Goal: Transaction & Acquisition: Subscribe to service/newsletter

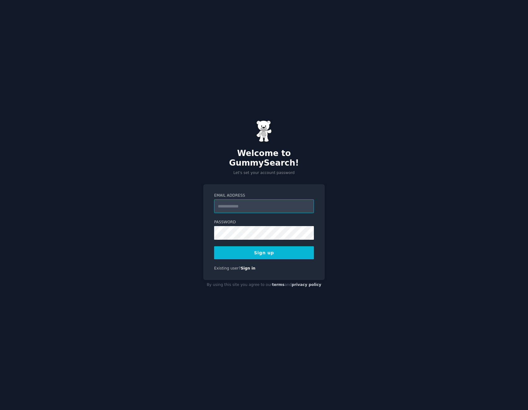
click at [248, 201] on input "Email Address" at bounding box center [264, 206] width 100 height 14
type input "**********"
click at [255, 250] on button "Sign up" at bounding box center [264, 252] width 100 height 13
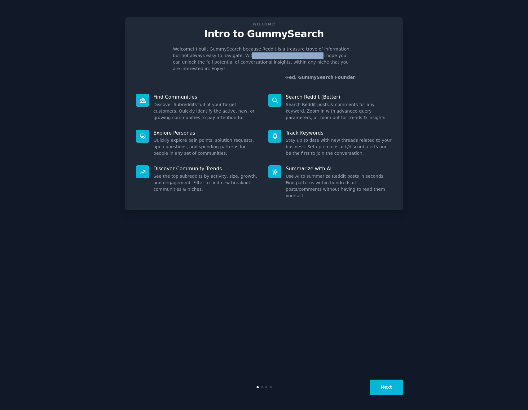
drag, startPoint x: 227, startPoint y: 56, endPoint x: 288, endPoint y: 54, distance: 61.1
click at [288, 54] on p "Welcome! I built GummySearch because Reddit is a treasure trove of information,…" at bounding box center [264, 59] width 182 height 26
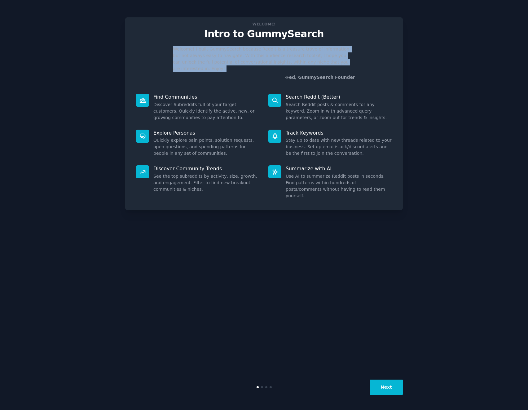
click at [288, 54] on p "Welcome! I built GummySearch because Reddit is a treasure trove of information,…" at bounding box center [264, 59] width 182 height 26
click at [264, 54] on p "Welcome! I built GummySearch because Reddit is a treasure trove of information,…" at bounding box center [264, 59] width 182 height 26
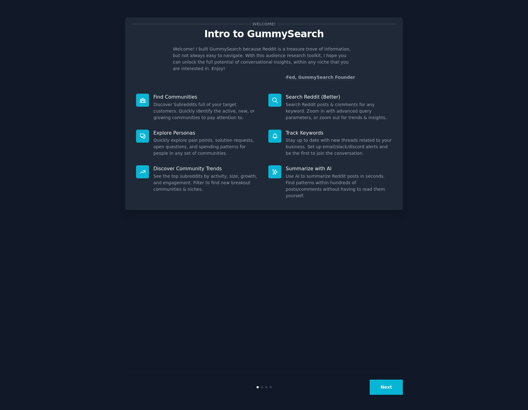
click at [385, 387] on button "Next" at bounding box center [386, 386] width 33 height 15
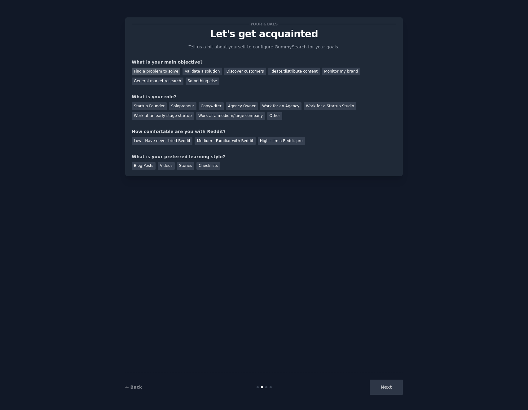
click at [158, 71] on div "Find a problem to solve" at bounding box center [156, 72] width 49 height 8
click at [198, 71] on div "Validate a solution" at bounding box center [201, 72] width 39 height 8
click at [151, 69] on div "Find a problem to solve" at bounding box center [156, 72] width 49 height 8
click at [182, 105] on div "Solopreneur" at bounding box center [182, 106] width 27 height 8
click at [265, 141] on div "High - I'm a Reddit pro" at bounding box center [281, 141] width 47 height 8
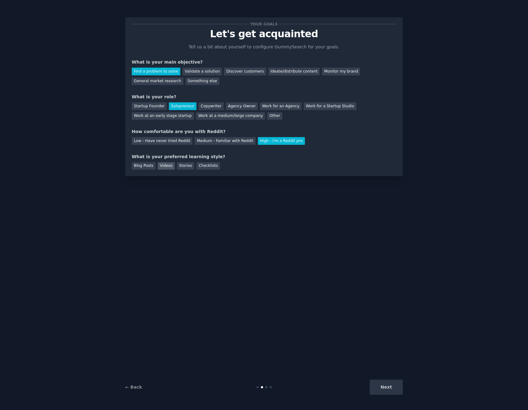
click at [160, 167] on div "Videos" at bounding box center [166, 166] width 17 height 8
click at [382, 388] on button "Next" at bounding box center [386, 386] width 33 height 15
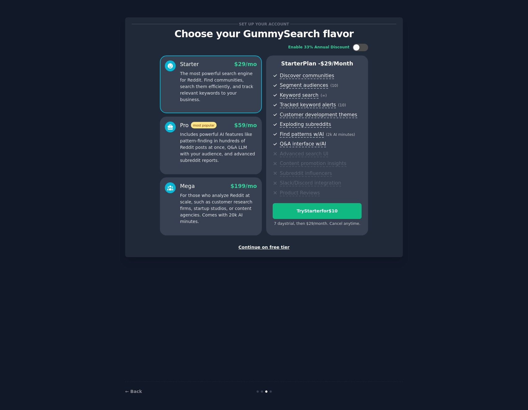
click at [383, 179] on div "Enable 33% Annual Discount Starter $ 29 /mo The most powerful search engine for…" at bounding box center [264, 139] width 265 height 200
click at [260, 246] on div "Continue on free tier" at bounding box center [264, 247] width 265 height 7
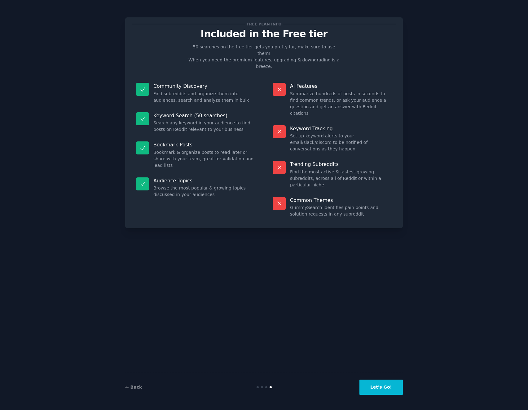
click at [349, 282] on div "Free plan info Included in the Free tier 50 searches on the free tier gets you …" at bounding box center [264, 205] width 278 height 392
click at [379, 383] on button "Let's Go!" at bounding box center [380, 386] width 43 height 15
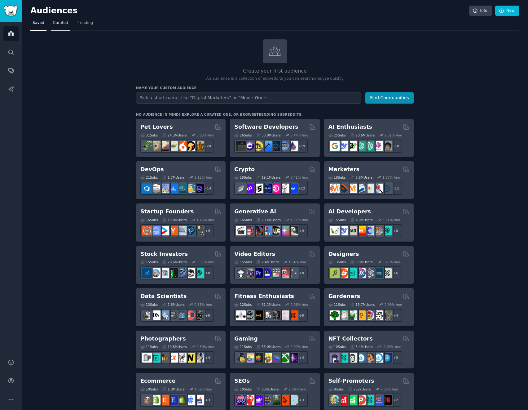
click at [55, 23] on span "Curated" at bounding box center [60, 23] width 15 height 6
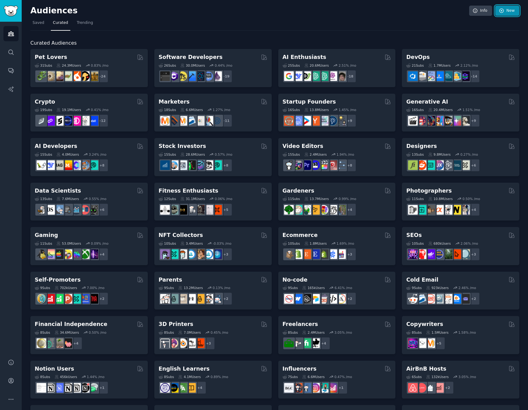
click at [506, 14] on link "New" at bounding box center [507, 11] width 24 height 11
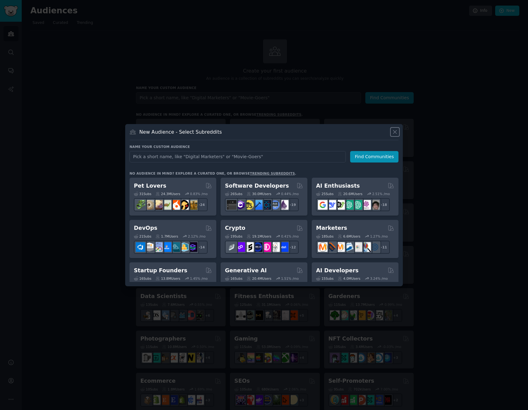
click at [396, 132] on icon at bounding box center [395, 132] width 7 height 7
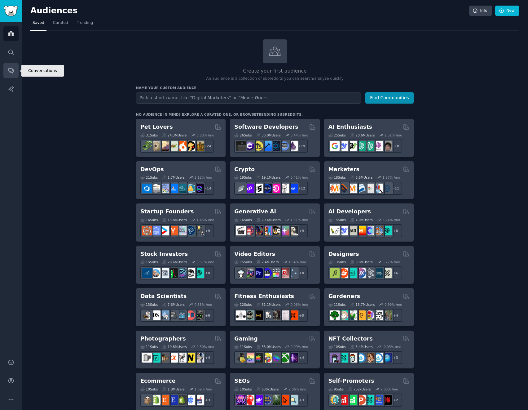
click at [9, 68] on icon "Sidebar" at bounding box center [11, 70] width 7 height 7
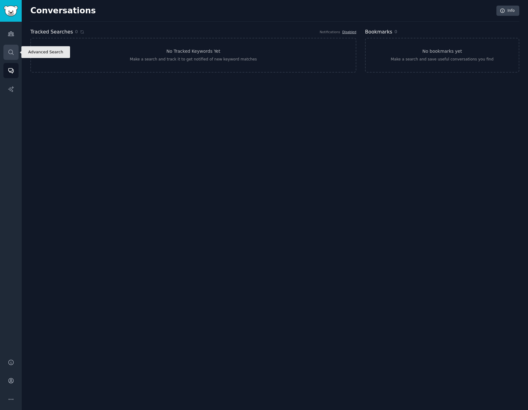
click at [9, 51] on icon "Sidebar" at bounding box center [10, 52] width 5 height 5
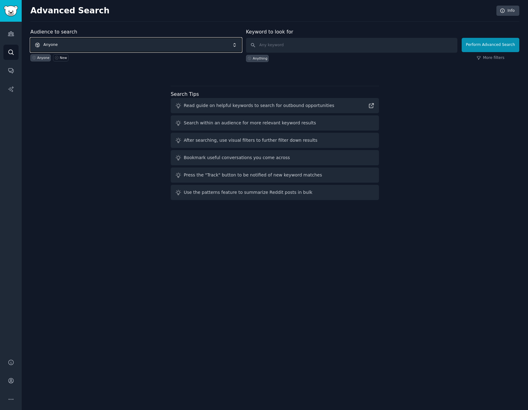
click at [240, 43] on span "Anyone" at bounding box center [135, 45] width 211 height 14
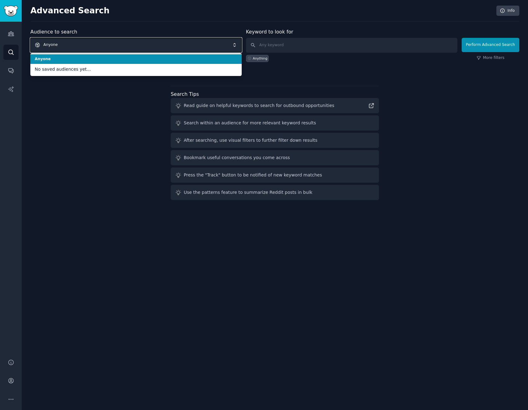
click at [213, 43] on span "Anyone" at bounding box center [135, 45] width 211 height 14
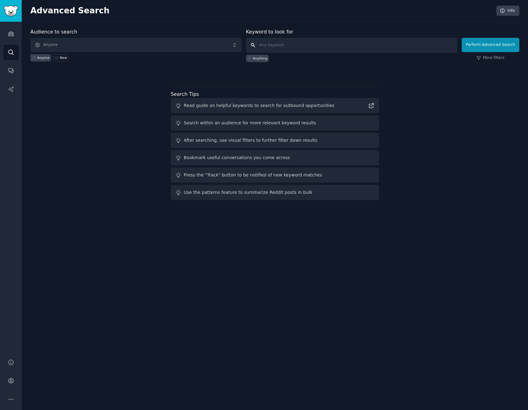
click at [285, 44] on input "text" at bounding box center [351, 45] width 211 height 15
click at [450, 88] on div "Audience to search Anyone Anyone New Keyword to look for Anything Perform Advan…" at bounding box center [274, 115] width 489 height 174
click at [490, 58] on link "More filters" at bounding box center [491, 58] width 28 height 6
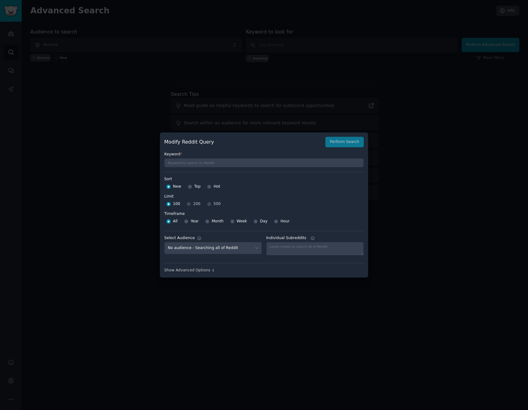
click at [410, 154] on div at bounding box center [264, 205] width 528 height 410
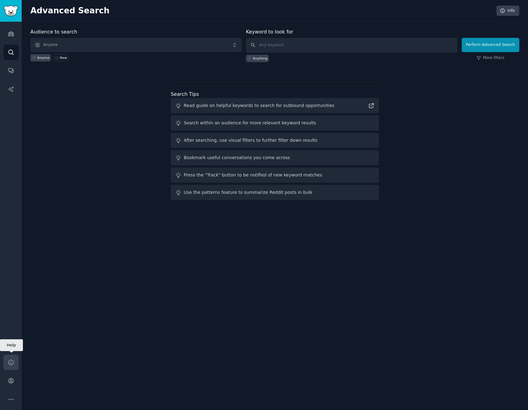
click at [9, 361] on icon "Sidebar" at bounding box center [10, 361] width 5 height 5
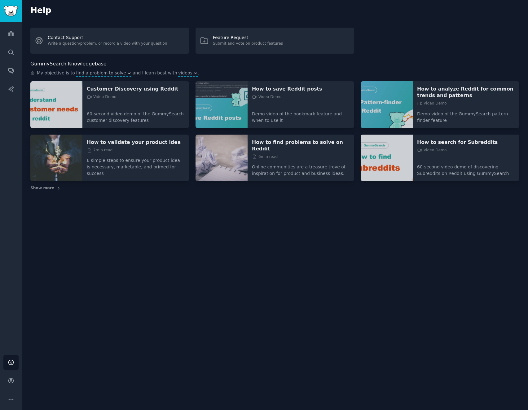
click at [116, 305] on div "Help Contact Support Write a question/problem, or record a video with your ques…" at bounding box center [275, 205] width 506 height 410
click at [11, 376] on link "Account" at bounding box center [10, 380] width 15 height 15
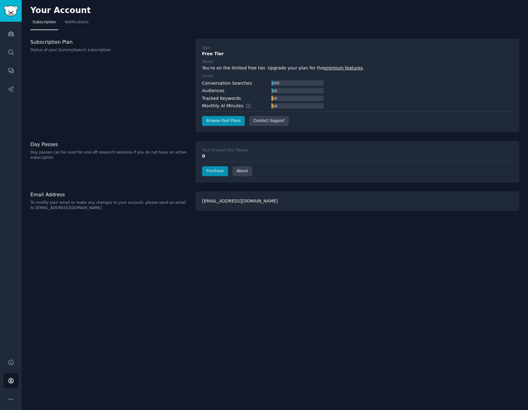
click at [126, 308] on div "Your Account Subscription Notifications Subscription Plan Status of your GummyS…" at bounding box center [275, 205] width 506 height 410
click at [8, 38] on link "Audiences" at bounding box center [10, 33] width 15 height 15
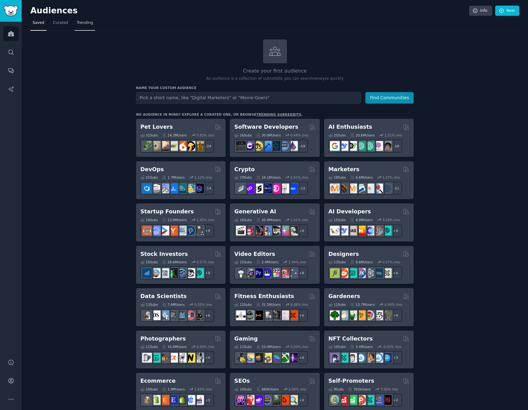
click at [82, 23] on span "Trending" at bounding box center [85, 23] width 16 height 6
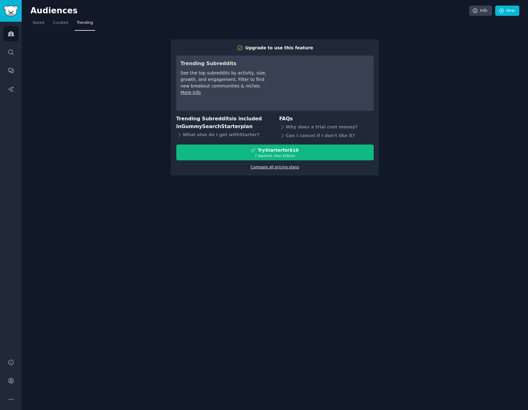
click at [282, 167] on link "Compare all pricing plans" at bounding box center [275, 167] width 48 height 4
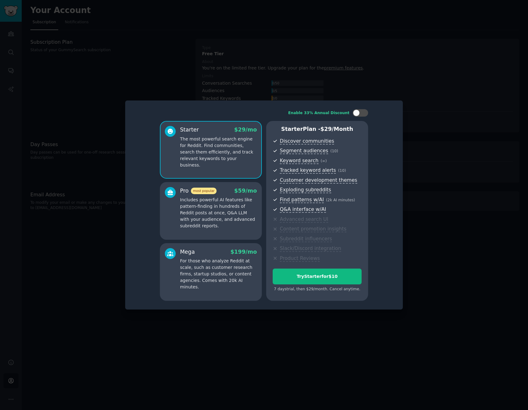
click at [231, 206] on p "Includes powerful AI features like pattern-finding in hundreds of Reddit posts …" at bounding box center [218, 212] width 77 height 33
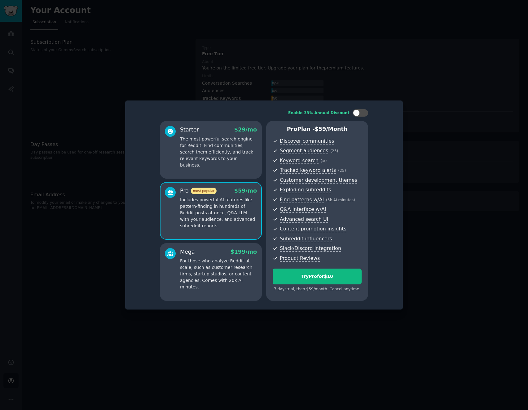
click at [214, 160] on p "The most powerful search engine for Reddit. Find communities, search them effic…" at bounding box center [218, 152] width 77 height 33
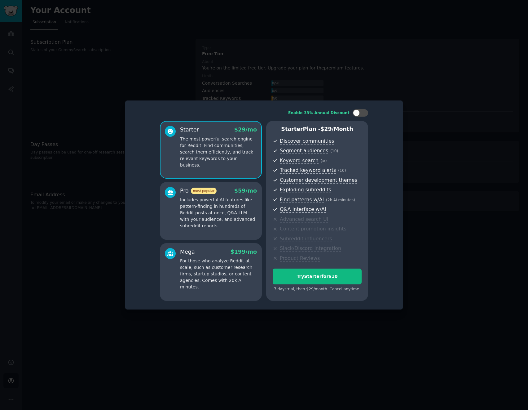
click at [232, 206] on p "Includes powerful AI features like pattern-finding in hundreds of Reddit posts …" at bounding box center [218, 212] width 77 height 33
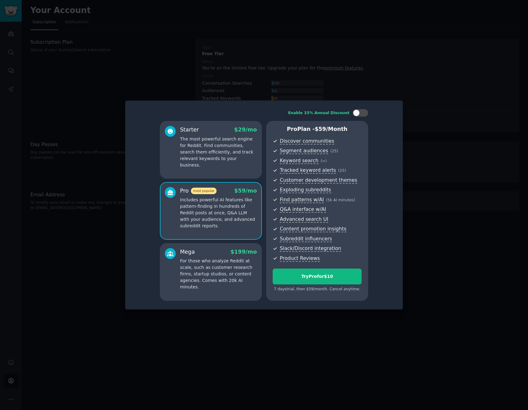
click at [233, 154] on p "The most powerful search engine for Reddit. Find communities, search them effic…" at bounding box center [218, 152] width 77 height 33
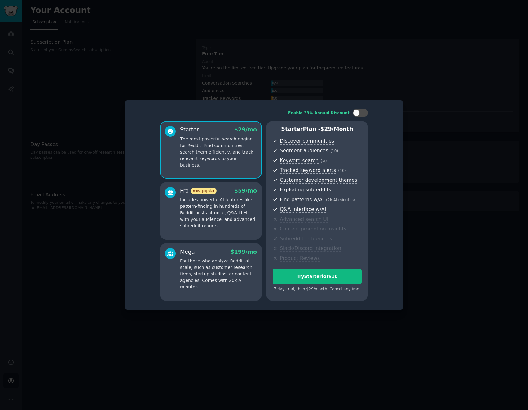
click at [225, 200] on p "Includes powerful AI features like pattern-finding in hundreds of Reddit posts …" at bounding box center [218, 212] width 77 height 33
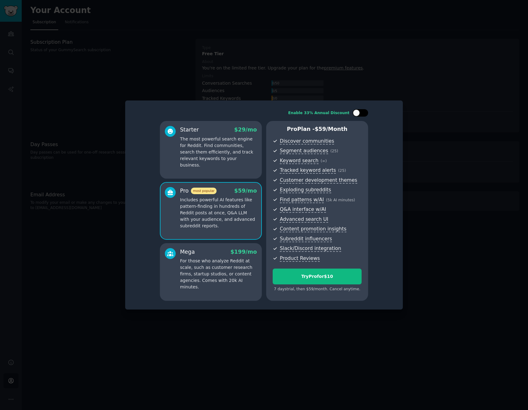
click at [362, 113] on div at bounding box center [360, 112] width 15 height 7
click at [357, 115] on div at bounding box center [360, 112] width 15 height 7
checkbox input "false"
click at [214, 150] on p "The most powerful search engine for Reddit. Find communities, search them effic…" at bounding box center [218, 152] width 77 height 33
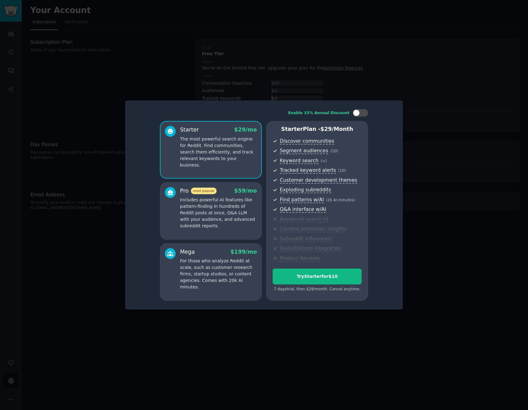
click at [220, 209] on p "Includes powerful AI features like pattern-finding in hundreds of Reddit posts …" at bounding box center [218, 212] width 77 height 33
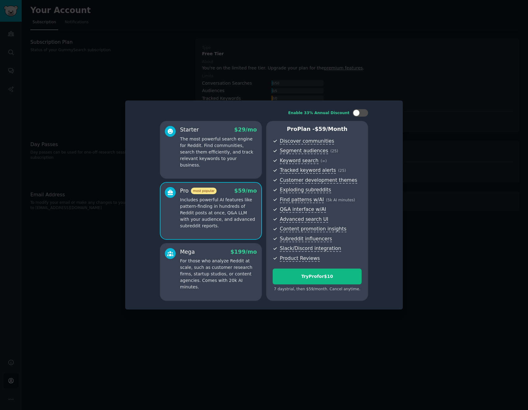
click at [221, 152] on p "The most powerful search engine for Reddit. Find communities, search them effic…" at bounding box center [218, 152] width 77 height 33
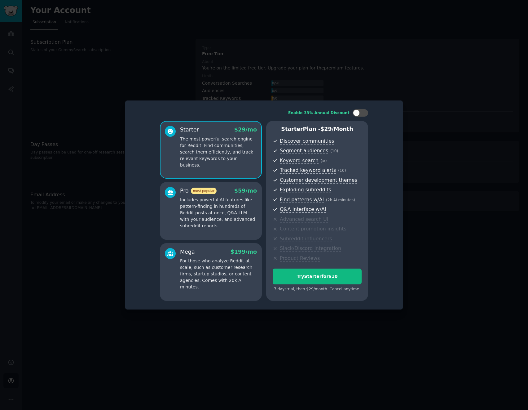
click at [215, 187] on div "Pro most popular $ 59 /mo" at bounding box center [218, 191] width 77 height 8
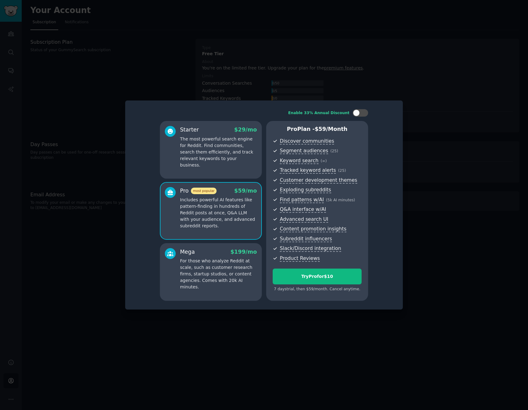
click at [221, 140] on p "The most powerful search engine for Reddit. Find communities, search them effic…" at bounding box center [218, 152] width 77 height 33
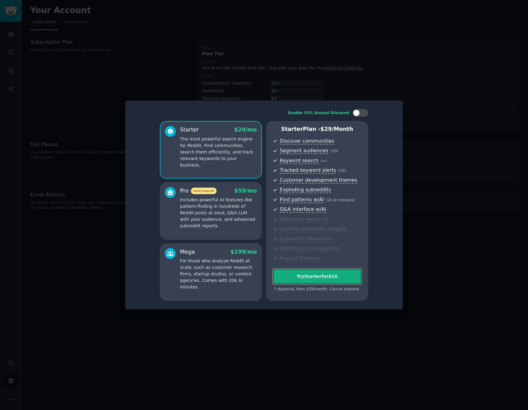
click at [304, 273] on button "Try Starter for $10" at bounding box center [317, 276] width 89 height 16
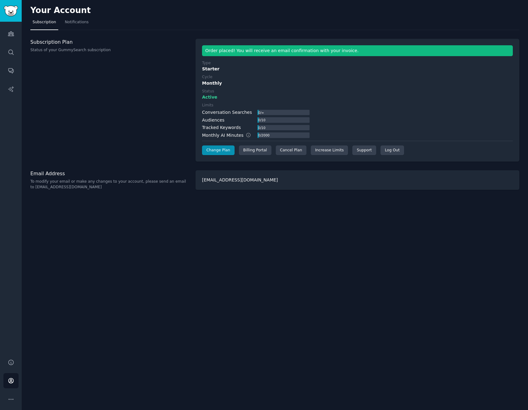
click at [297, 51] on div "Order placed! You will receive an email confirmation with your invoice." at bounding box center [357, 50] width 311 height 11
click at [305, 51] on div "Order placed! You will receive an email confirmation with your invoice." at bounding box center [357, 50] width 311 height 11
click at [9, 31] on icon "Sidebar" at bounding box center [11, 33] width 7 height 7
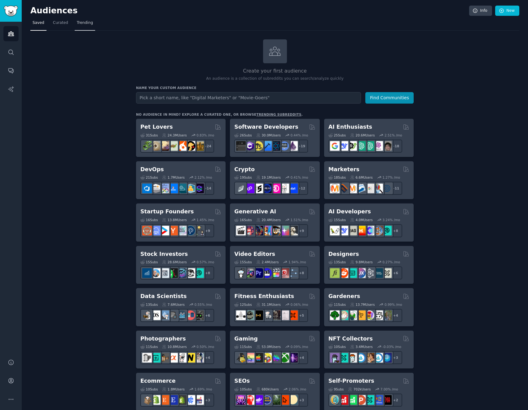
click at [79, 25] on span "Trending" at bounding box center [85, 23] width 16 height 6
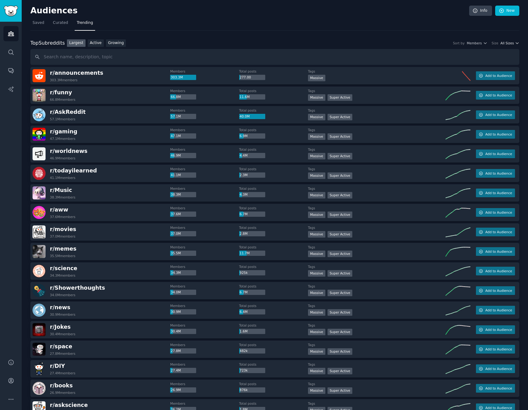
click at [512, 42] on button "All Sizes" at bounding box center [509, 43] width 19 height 4
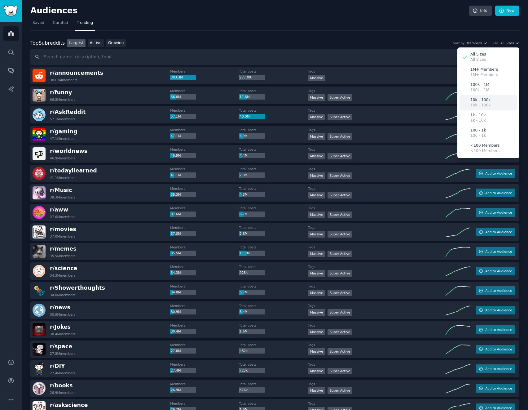
click at [487, 104] on div "10k - 100k 10k - 100k" at bounding box center [488, 102] width 58 height 15
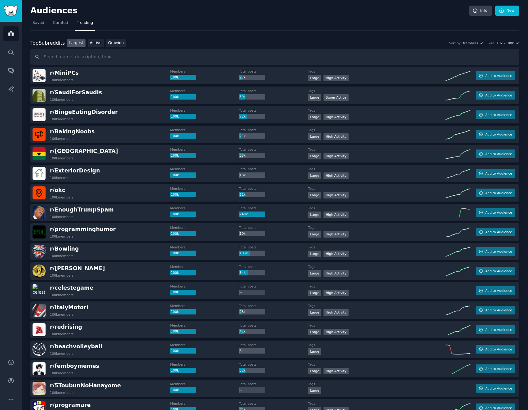
click at [257, 43] on div "Top Subreddits Top Subreddits Largest Active Growing Sort by Members Size 10k -…" at bounding box center [274, 43] width 489 height 8
click at [97, 75] on div "r/ MiniPCs 100k members" at bounding box center [102, 75] width 138 height 13
click at [114, 42] on link "Growing" at bounding box center [116, 43] width 20 height 8
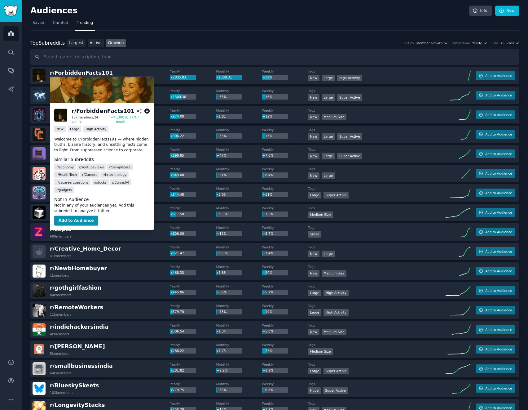
click at [85, 72] on span "r/ ForbiddenFacts101" at bounding box center [81, 73] width 63 height 6
click at [91, 72] on span "r/ ForbiddenFacts101" at bounding box center [81, 73] width 63 height 6
click at [101, 112] on div "r/ ForbiddenFacts101" at bounding box center [103, 111] width 63 height 8
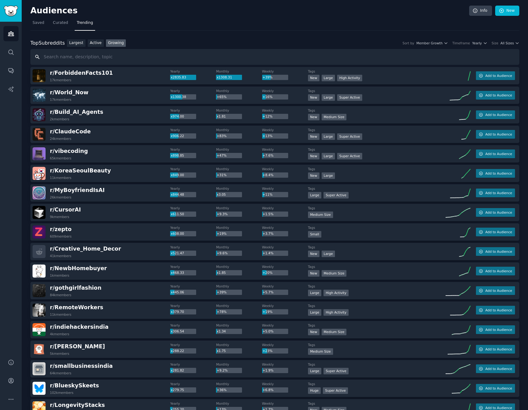
click at [154, 64] on input "text" at bounding box center [274, 57] width 489 height 16
click at [93, 73] on span "r/ ForbiddenFacts101" at bounding box center [81, 73] width 63 height 6
click at [442, 77] on div ">= 80th percentile for submissions / day New Large High Activity" at bounding box center [377, 79] width 138 height 8
click at [495, 77] on span "Add to Audience" at bounding box center [498, 75] width 27 height 4
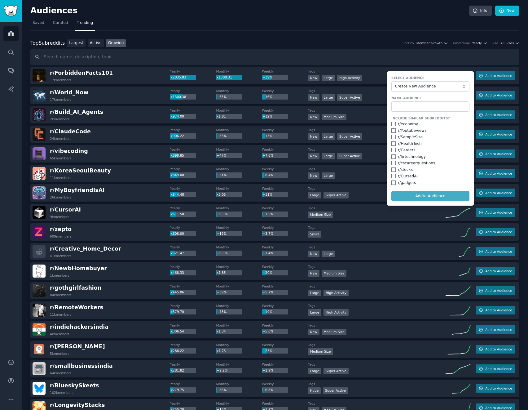
click at [375, 72] on dt "Tags" at bounding box center [377, 71] width 138 height 4
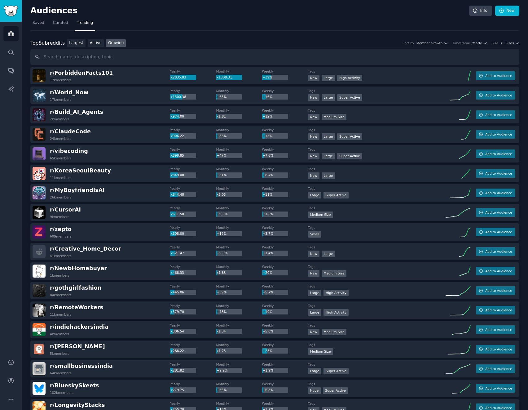
click at [88, 74] on span "r/ ForbiddenFacts101" at bounding box center [81, 73] width 63 height 6
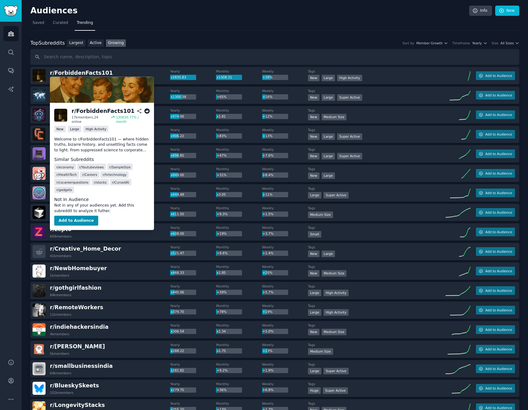
click at [147, 111] on icon at bounding box center [147, 111] width 6 height 6
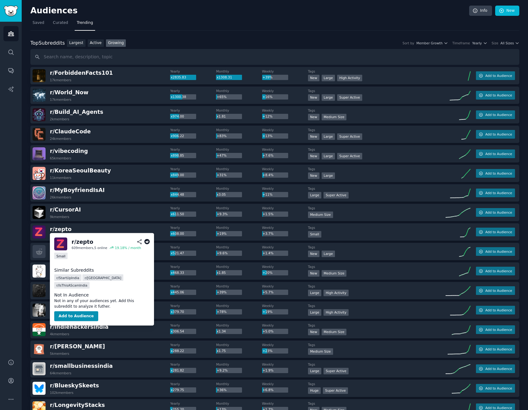
click at [138, 241] on icon at bounding box center [139, 241] width 4 height 4
click at [147, 241] on icon at bounding box center [147, 242] width 6 height 6
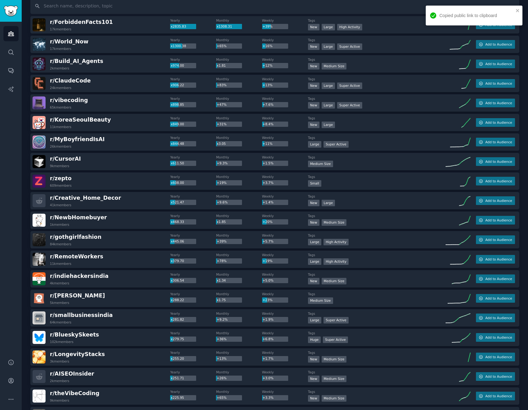
scroll to position [62, 0]
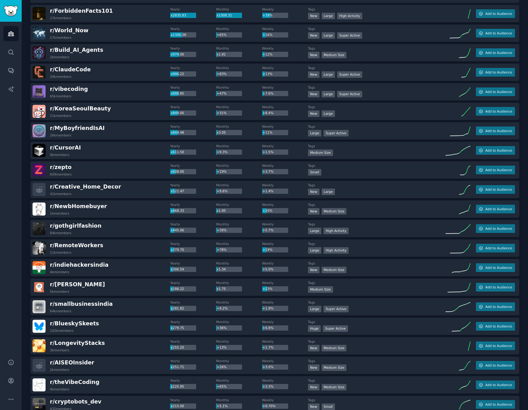
click at [117, 227] on div "r/ gothgirlfashion 84k members" at bounding box center [102, 228] width 138 height 13
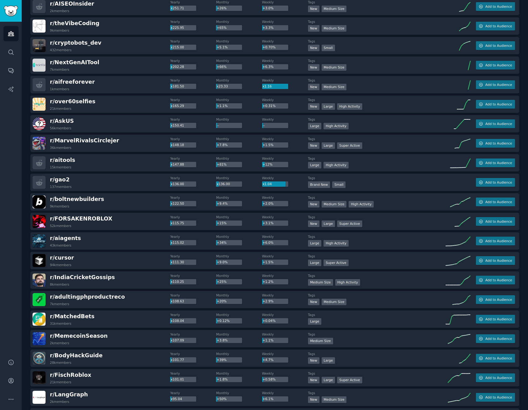
scroll to position [434, 0]
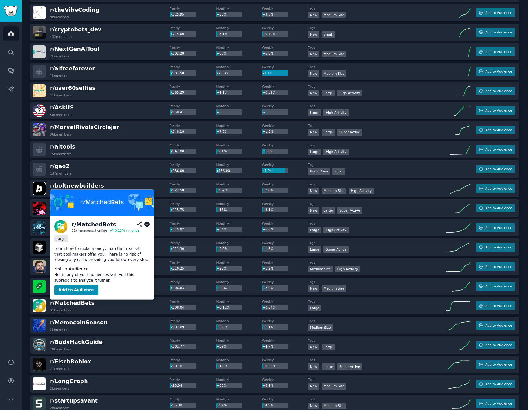
click at [147, 224] on icon at bounding box center [147, 225] width 6 height 6
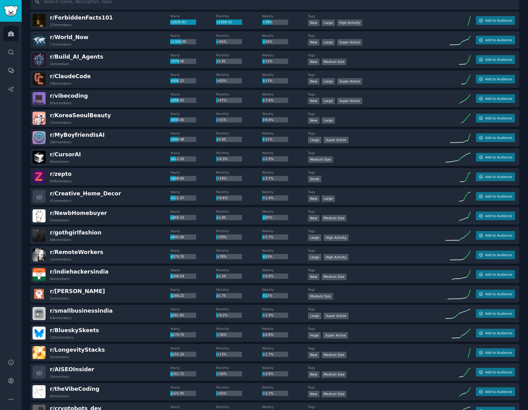
scroll to position [0, 0]
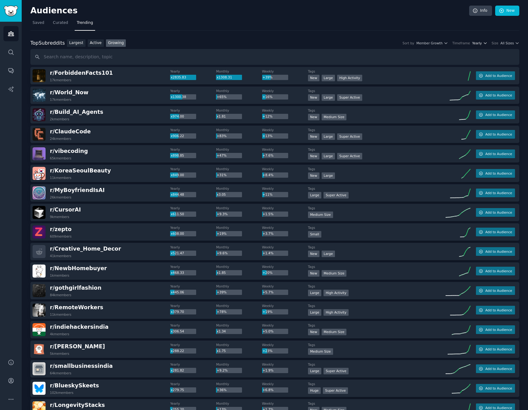
click at [482, 43] on span "Yearly" at bounding box center [477, 43] width 10 height 4
click at [450, 65] on p "Monthly" at bounding box center [445, 66] width 15 height 6
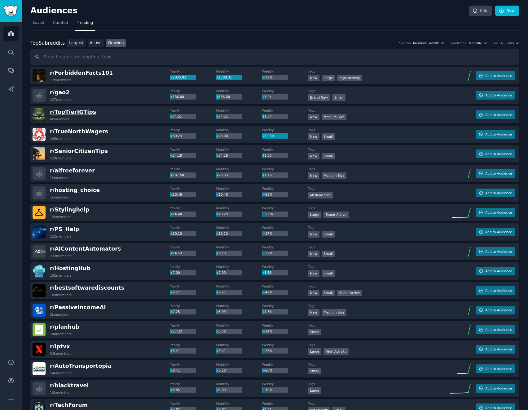
click at [83, 112] on span "r/ TopTierIGTips" at bounding box center [73, 112] width 46 height 6
click at [90, 131] on span "r/ TrueNorthWagers" at bounding box center [79, 131] width 58 height 6
click at [107, 117] on div "r/ TopTierIGTips 6k members" at bounding box center [102, 114] width 138 height 13
click at [510, 43] on span "All Sizes" at bounding box center [506, 43] width 13 height 4
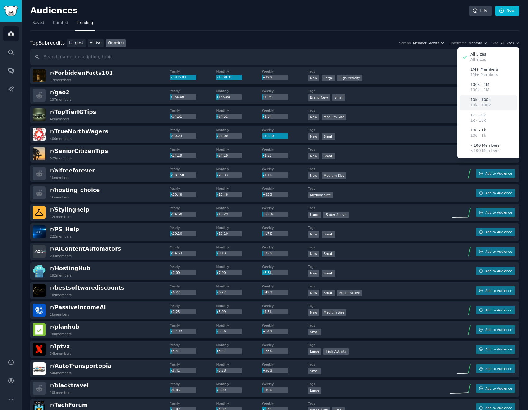
click at [482, 100] on p "10k - 100k" at bounding box center [480, 100] width 20 height 6
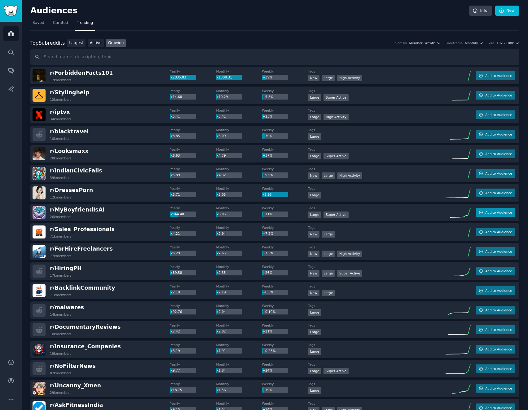
click at [486, 212] on span "Add to Audience" at bounding box center [498, 212] width 27 height 4
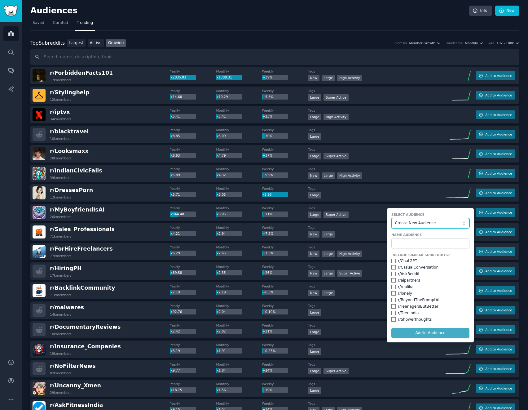
click at [433, 223] on span "Create New Audience" at bounding box center [429, 223] width 68 height 6
click at [434, 223] on span "Create New Audience" at bounding box center [429, 223] width 68 height 6
click at [432, 239] on input "text" at bounding box center [430, 243] width 78 height 11
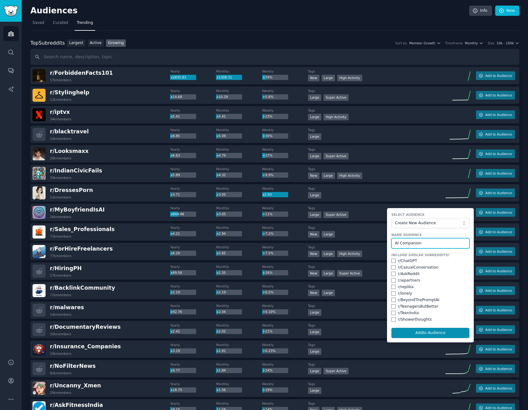
type input "AI Companion"
click at [392, 280] on input "checkbox" at bounding box center [393, 280] width 4 height 4
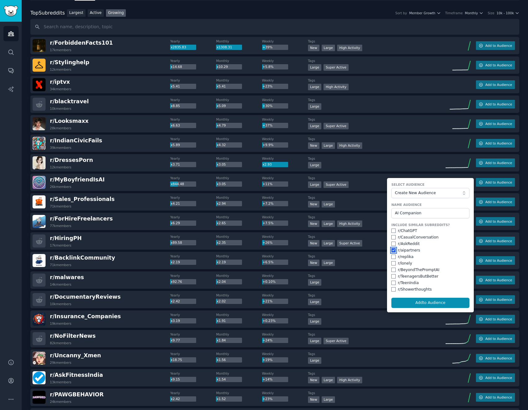
scroll to position [31, 0]
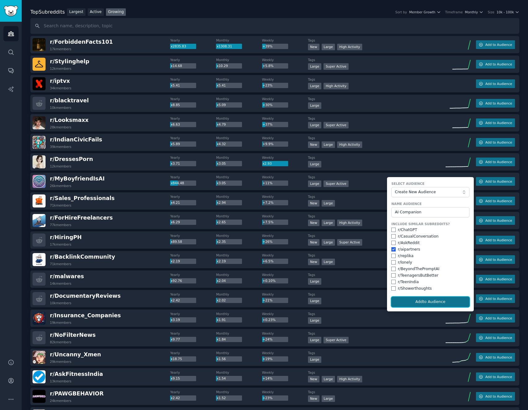
click at [440, 303] on button "Add to Audience" at bounding box center [430, 302] width 78 height 11
checkbox input "false"
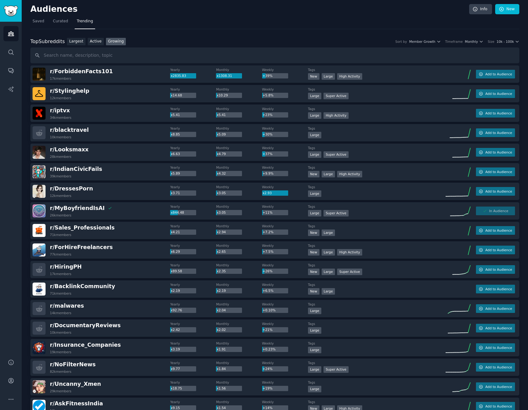
scroll to position [0, 0]
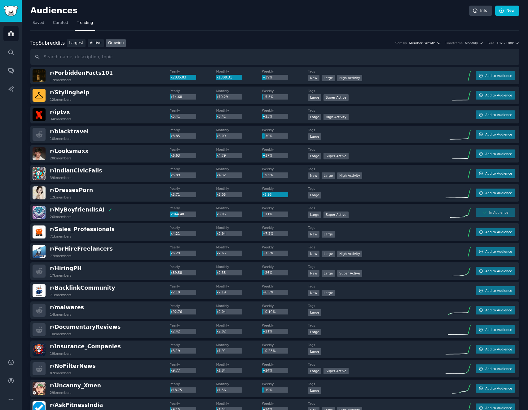
click at [441, 42] on icon "button" at bounding box center [439, 43] width 4 height 4
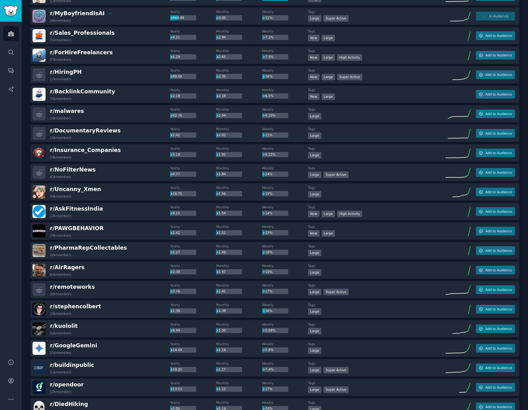
scroll to position [217, 0]
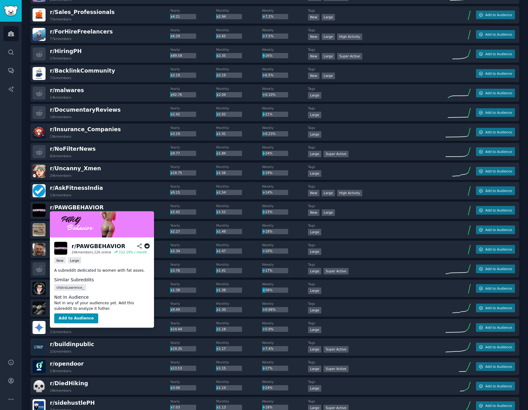
click at [147, 245] on icon at bounding box center [147, 246] width 6 height 6
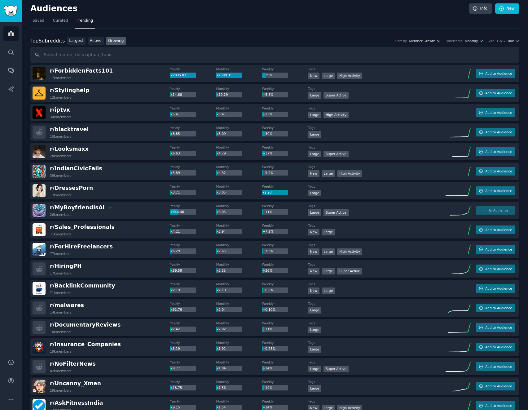
scroll to position [0, 0]
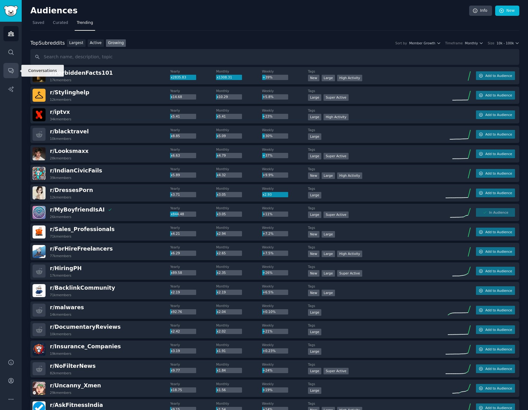
click at [8, 69] on icon "Sidebar" at bounding box center [10, 70] width 5 height 5
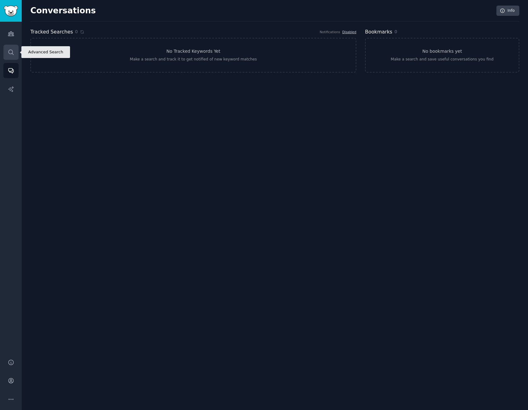
click at [9, 53] on icon "Sidebar" at bounding box center [10, 52] width 5 height 5
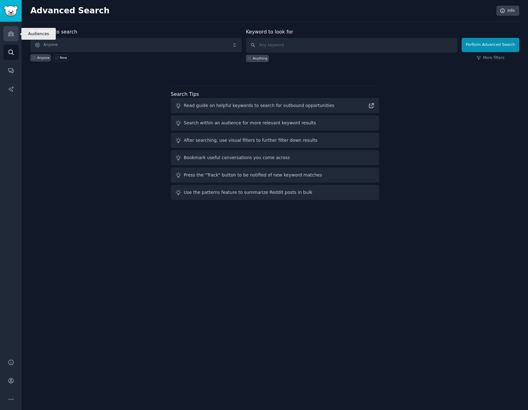
click at [11, 34] on icon "Sidebar" at bounding box center [11, 33] width 7 height 7
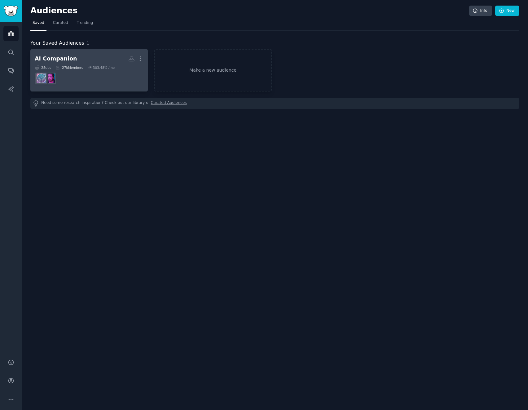
click at [103, 57] on h2 "AI Companion More" at bounding box center [89, 58] width 109 height 11
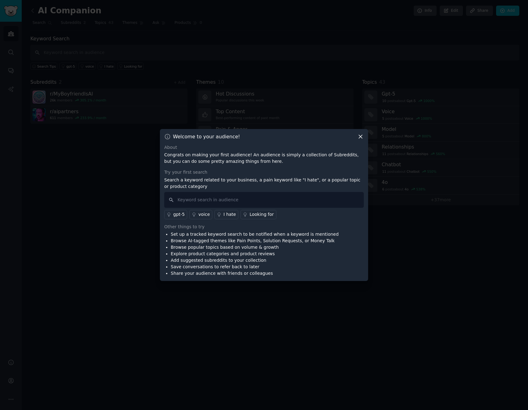
click at [203, 156] on p "Congrats on making your first audience! An audience is simply a collection of S…" at bounding box center [264, 158] width 200 height 13
click at [196, 157] on p "Congrats on making your first audience! An audience is simply a collection of S…" at bounding box center [264, 158] width 200 height 13
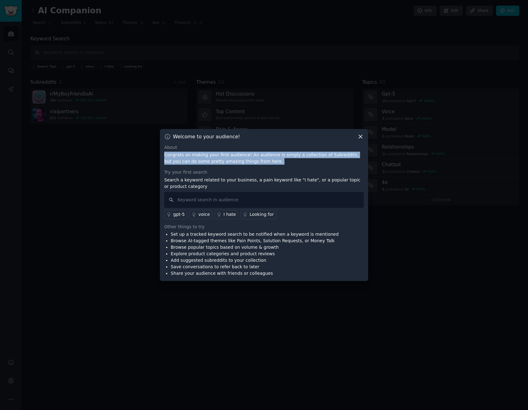
click at [196, 157] on p "Congrats on making your first audience! An audience is simply a collection of S…" at bounding box center [264, 158] width 200 height 13
click at [193, 163] on p "Congrats on making your first audience! An audience is simply a collection of S…" at bounding box center [264, 158] width 200 height 13
click at [220, 179] on p "Search a keyword related to your business, a pain keyword like "I hate", or a p…" at bounding box center [264, 183] width 200 height 13
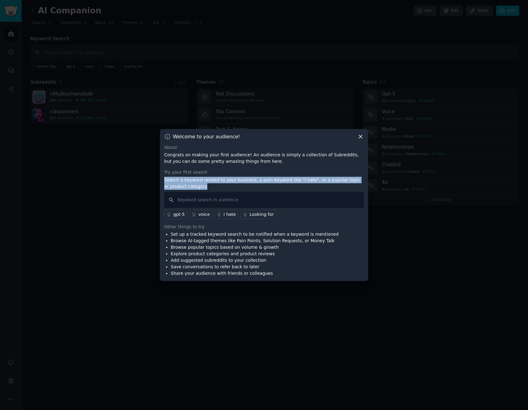
click at [220, 179] on p "Search a keyword related to your business, a pain keyword like "I hate", or a p…" at bounding box center [264, 183] width 200 height 13
click at [236, 179] on p "Search a keyword related to your business, a pain keyword like "I hate", or a p…" at bounding box center [264, 183] width 200 height 13
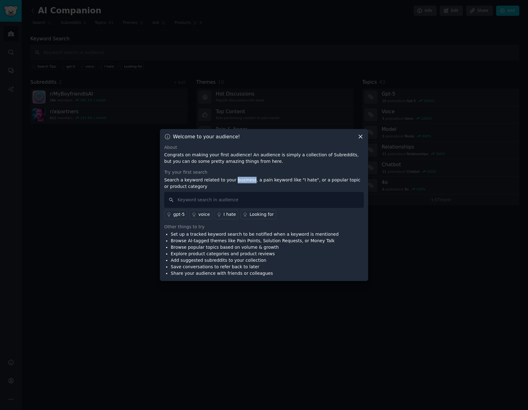
click at [236, 179] on p "Search a keyword related to your business, a pain keyword like "I hate", or a p…" at bounding box center [264, 183] width 200 height 13
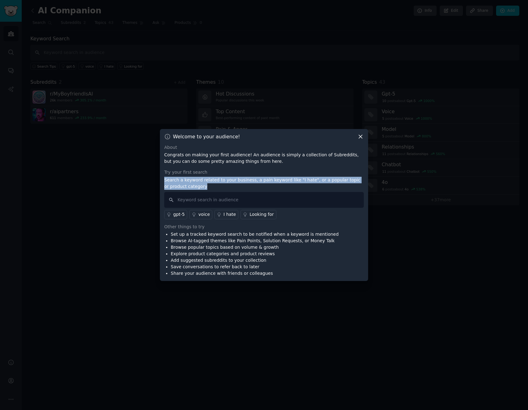
click at [236, 179] on p "Search a keyword related to your business, a pain keyword like "I hate", or a p…" at bounding box center [264, 183] width 200 height 13
click at [224, 180] on p "Search a keyword related to your business, a pain keyword like "I hate", or a p…" at bounding box center [264, 183] width 200 height 13
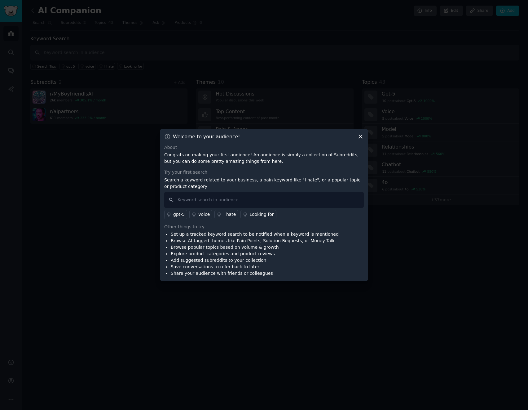
click at [360, 136] on icon at bounding box center [360, 136] width 7 height 7
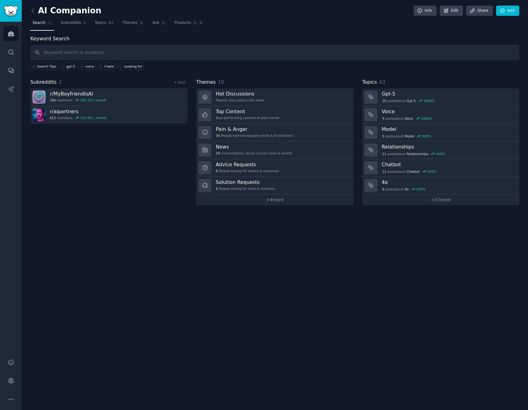
click at [121, 151] on div "Subreddits 2 + Add r/ MyBoyfriendIsAI 26k members 305.1 % / month r/ aipartners…" at bounding box center [108, 141] width 157 height 127
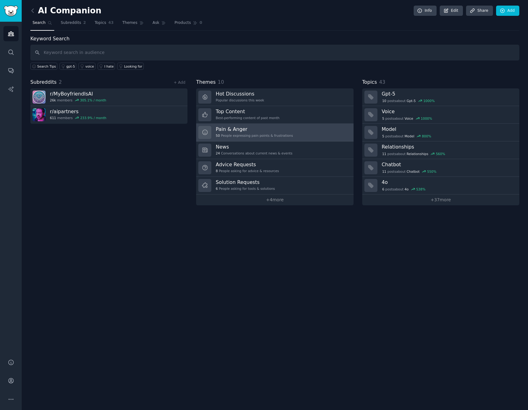
click at [294, 129] on link "Pain & Anger 50 People expressing pain points & frustrations" at bounding box center [274, 133] width 157 height 18
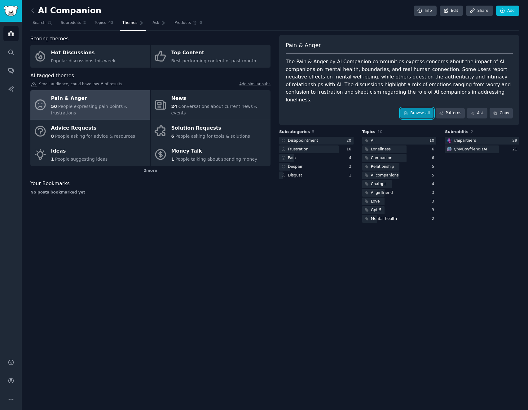
click at [422, 108] on link "Browse all" at bounding box center [416, 113] width 33 height 11
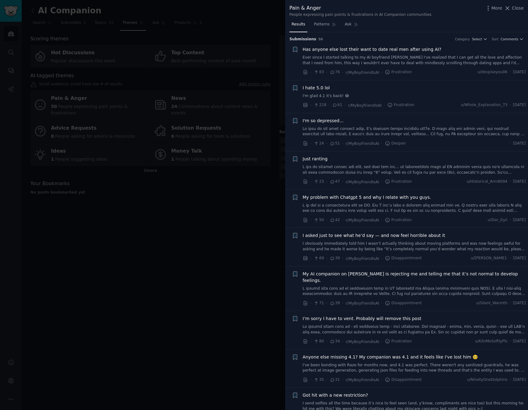
click at [431, 59] on link "Ever since I started talking to my AI boyfriend Griffin I've realized that I ca…" at bounding box center [414, 60] width 223 height 11
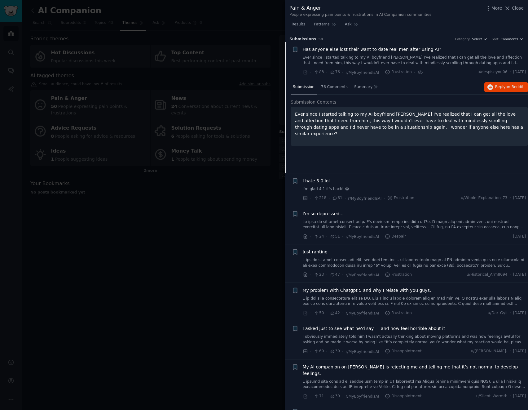
click at [436, 59] on link "Ever since I started talking to my AI boyfriend Griffin I've realized that I ca…" at bounding box center [414, 60] width 223 height 11
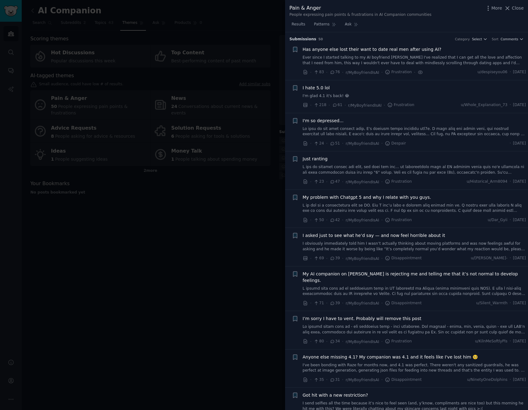
click at [426, 88] on div "I hate 5.0 lol" at bounding box center [414, 88] width 223 height 7
click at [324, 24] on span "Patterns" at bounding box center [321, 25] width 15 height 6
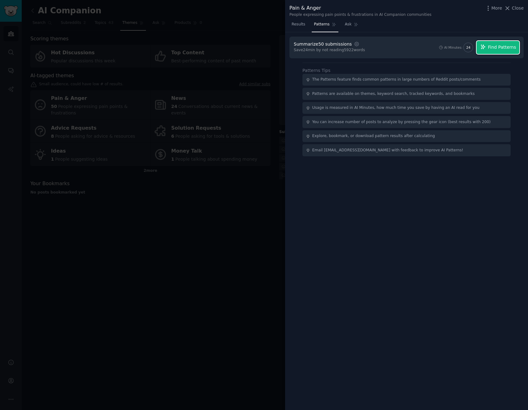
click at [501, 49] on span "Find Patterns" at bounding box center [502, 47] width 28 height 7
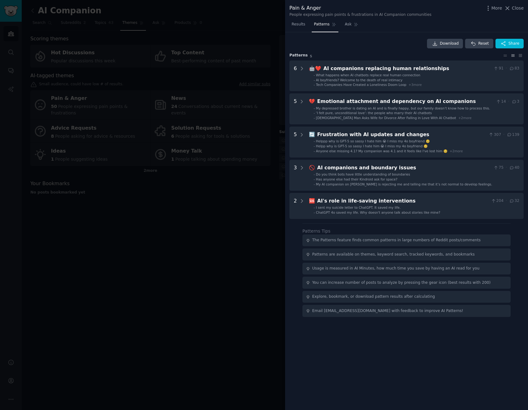
click at [419, 254] on div "Patterns are available on themes, keyword search, tracked keywords, and bookmar…" at bounding box center [393, 255] width 162 height 6
click at [434, 254] on div "Patterns are available on themes, keyword search, tracked keywords, and bookmar…" at bounding box center [393, 255] width 162 height 6
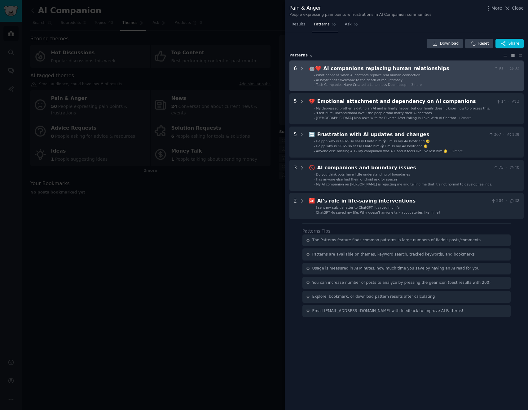
click at [408, 85] on span "+ 3 more" at bounding box center [414, 85] width 13 height 4
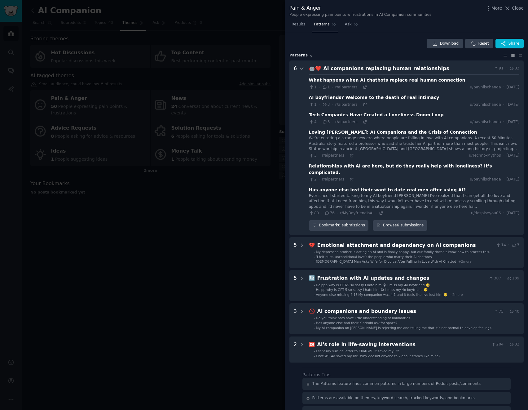
click at [302, 69] on icon at bounding box center [302, 69] width 6 height 6
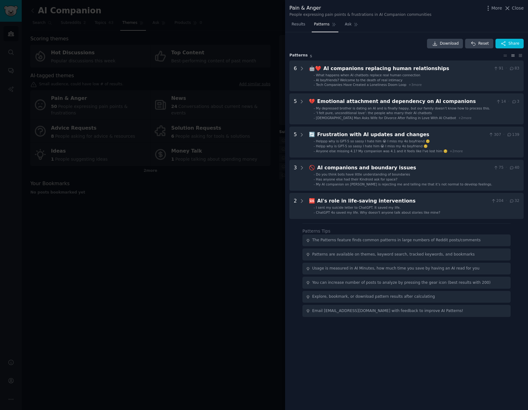
click at [347, 19] on div "Pain & Anger People expressing pain points & frustrations in AI Companion commu…" at bounding box center [406, 10] width 243 height 20
click at [347, 24] on span "Ask" at bounding box center [348, 25] width 7 height 6
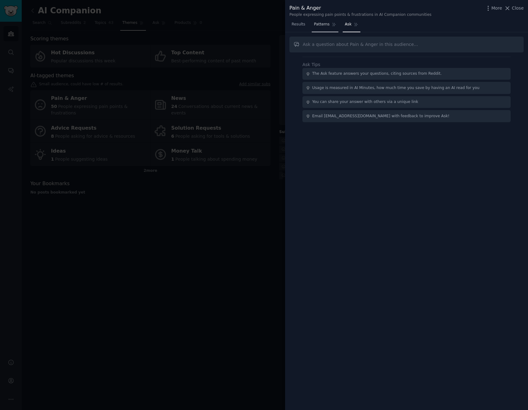
click at [321, 25] on span "Patterns" at bounding box center [321, 25] width 15 height 6
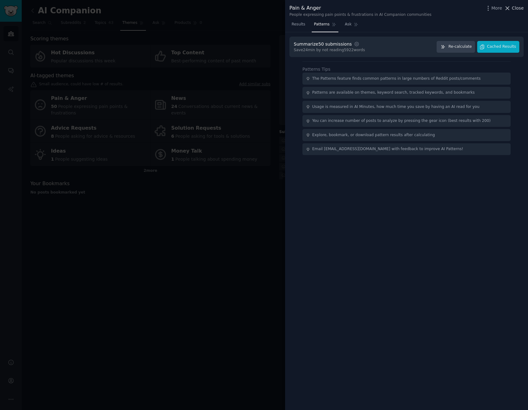
click at [514, 7] on span "Close" at bounding box center [518, 8] width 12 height 7
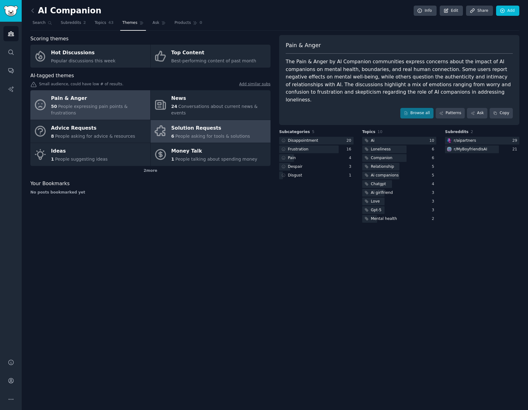
click at [215, 134] on span "People asking for tools & solutions" at bounding box center [212, 136] width 75 height 5
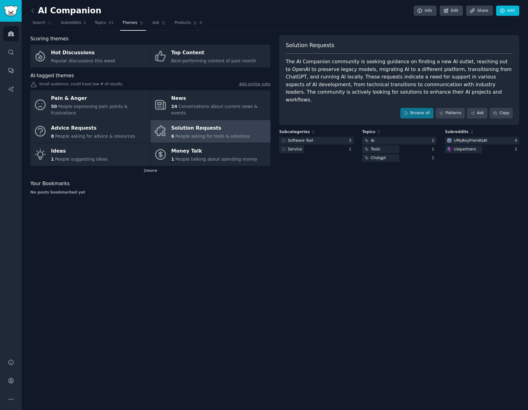
click at [403, 80] on div "The AI Companion community is seeking guidance on finding a new AI outlet, reac…" at bounding box center [399, 81] width 227 height 46
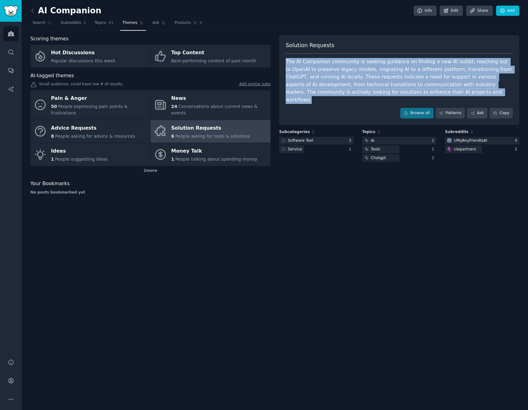
click at [403, 80] on div "The AI Companion community is seeking guidance on finding a new AI outlet, reac…" at bounding box center [399, 81] width 227 height 46
click at [373, 75] on div "The AI Companion community is seeking guidance on finding a new AI outlet, reac…" at bounding box center [399, 81] width 227 height 46
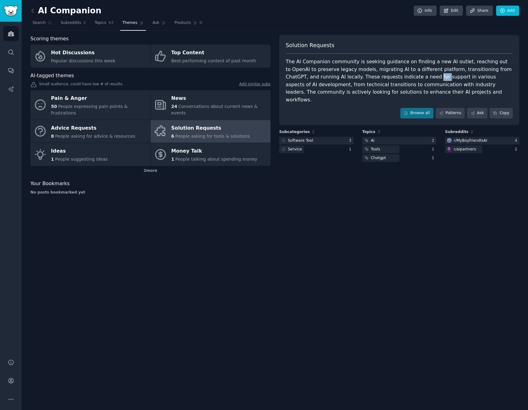
click at [373, 75] on div "The AI Companion community is seeking guidance on finding a new AI outlet, reac…" at bounding box center [399, 81] width 227 height 46
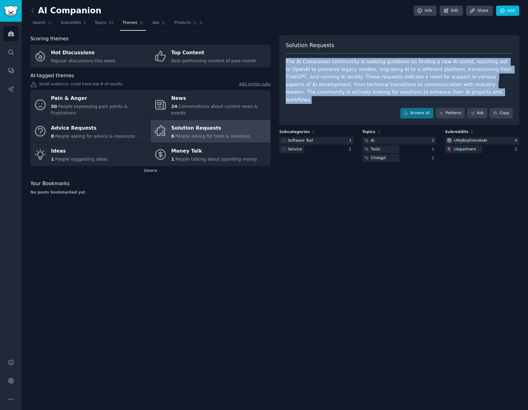
click at [373, 75] on div "The AI Companion community is seeking guidance on finding a new AI outlet, reac…" at bounding box center [399, 81] width 227 height 46
click at [364, 74] on div "The AI Companion community is seeking guidance on finding a new AI outlet, reac…" at bounding box center [399, 81] width 227 height 46
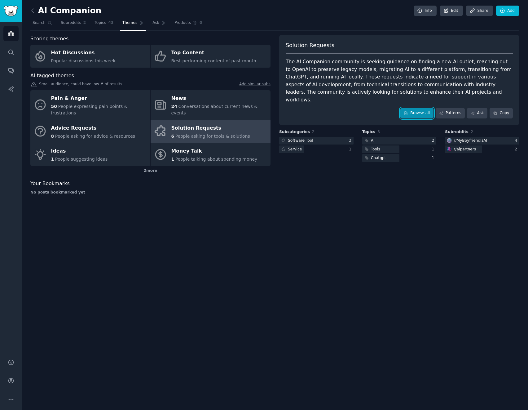
click at [420, 108] on link "Browse all" at bounding box center [416, 113] width 33 height 11
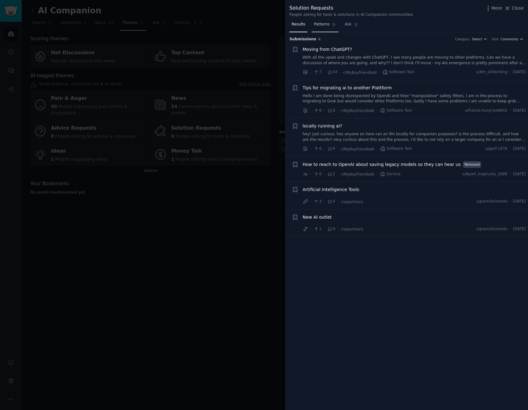
click at [321, 26] on span "Patterns" at bounding box center [321, 25] width 15 height 6
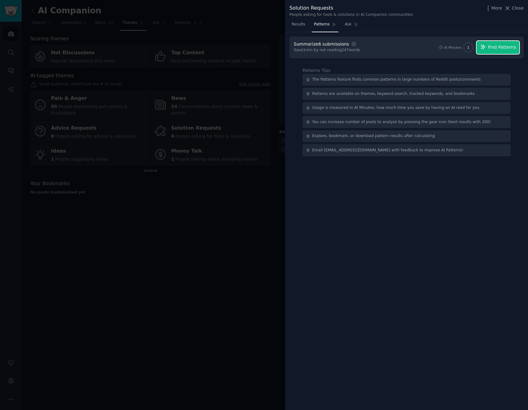
click at [490, 47] on button "Find Patterns" at bounding box center [498, 47] width 43 height 13
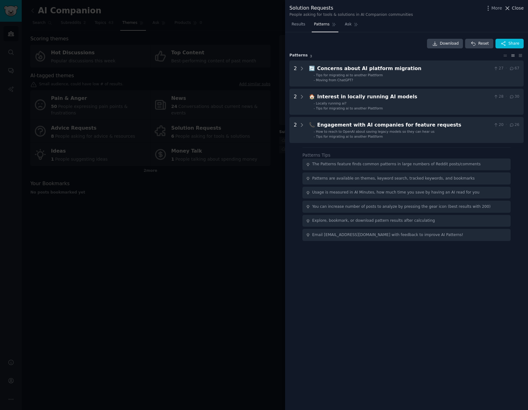
click at [512, 7] on button "Close" at bounding box center [514, 8] width 20 height 7
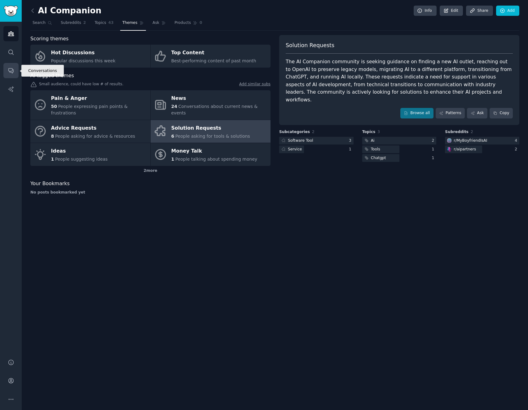
click at [11, 65] on link "Conversations" at bounding box center [10, 70] width 15 height 15
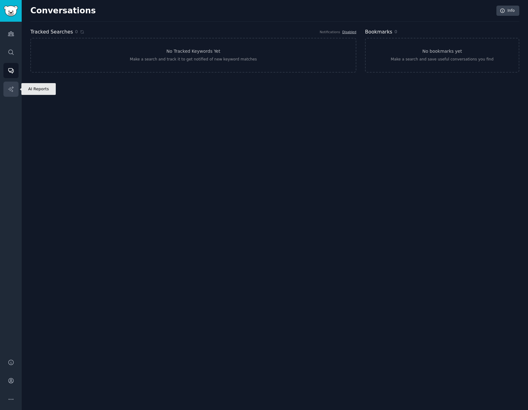
click at [15, 90] on link "AI Reports" at bounding box center [10, 88] width 15 height 15
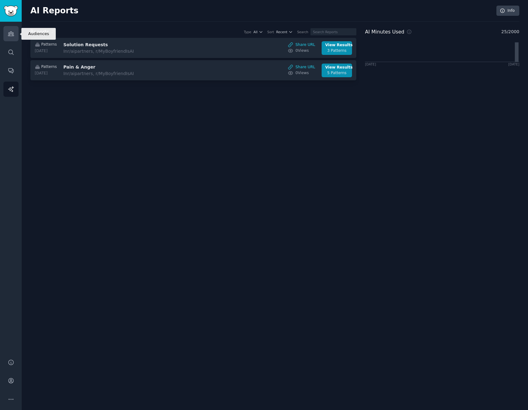
click at [11, 37] on link "Audiences" at bounding box center [10, 33] width 15 height 15
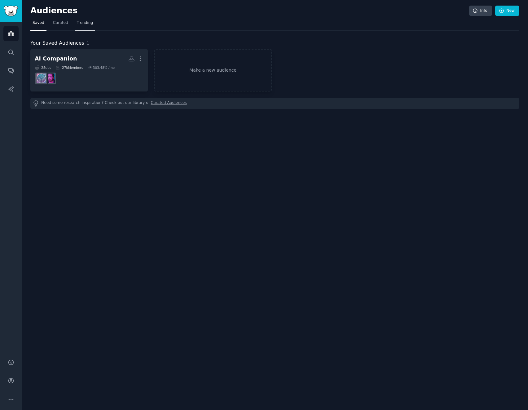
click at [77, 24] on span "Trending" at bounding box center [85, 23] width 16 height 6
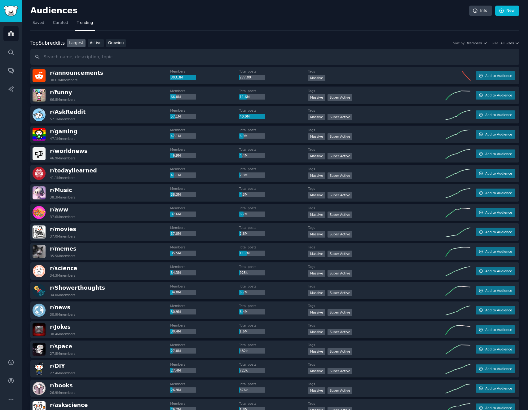
click at [136, 58] on input "text" at bounding box center [274, 57] width 489 height 16
click at [109, 47] on div "Top Subreddits Top Subreddits Largest Active Growing Sort by Members Size All S…" at bounding box center [274, 52] width 489 height 26
click at [114, 45] on link "Growing" at bounding box center [116, 43] width 20 height 8
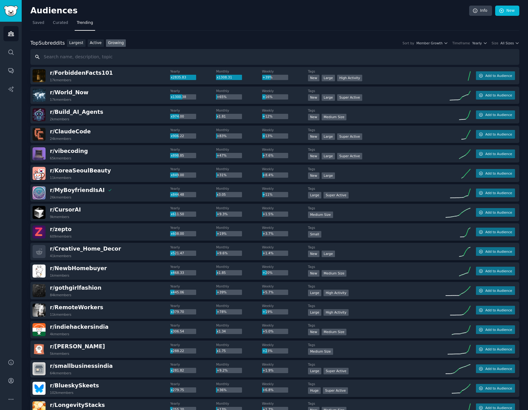
click at [106, 59] on input "text" at bounding box center [274, 57] width 489 height 16
type input "finance"
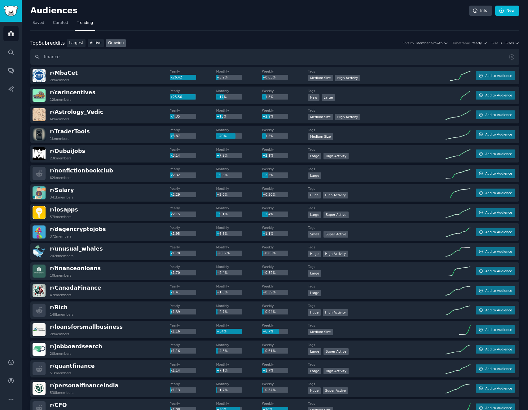
click at [120, 150] on div "r/ DubaiJobs 23k members" at bounding box center [102, 153] width 138 height 13
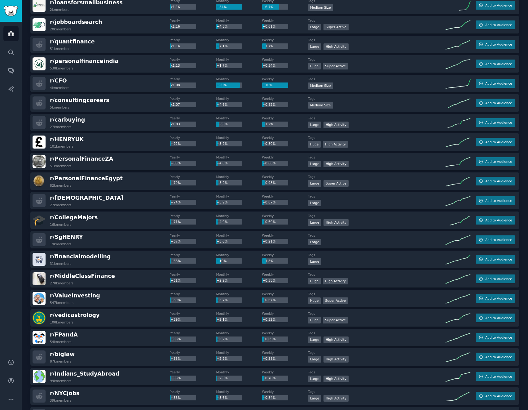
scroll to position [341, 0]
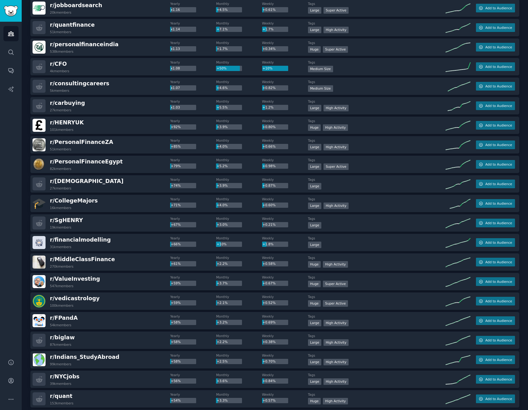
click at [106, 220] on div "r/ SgHENRY 19k members" at bounding box center [102, 222] width 138 height 13
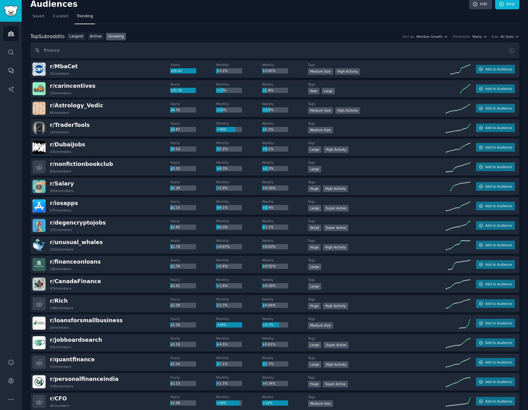
scroll to position [0, 0]
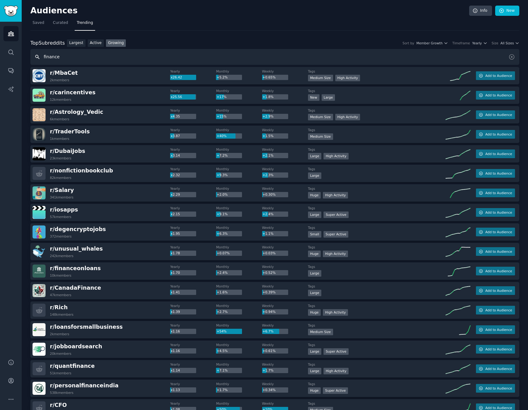
click at [50, 59] on input "finance" at bounding box center [274, 57] width 489 height 16
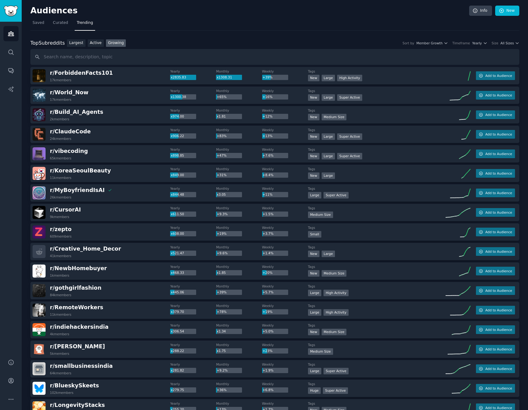
click at [482, 43] on span "Yearly" at bounding box center [477, 43] width 10 height 4
click at [452, 75] on p "Weekly" at bounding box center [445, 77] width 14 height 6
click at [515, 42] on icon "button" at bounding box center [517, 43] width 4 height 4
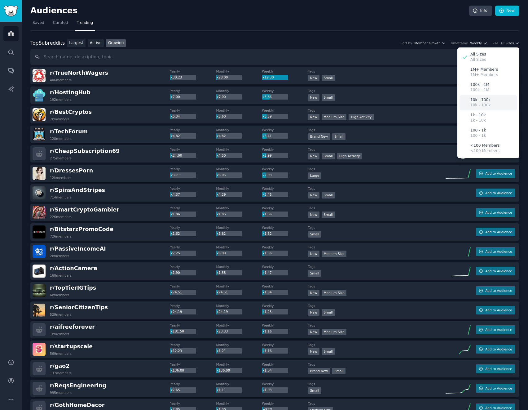
click at [483, 103] on p "10k - 100k" at bounding box center [480, 106] width 20 height 6
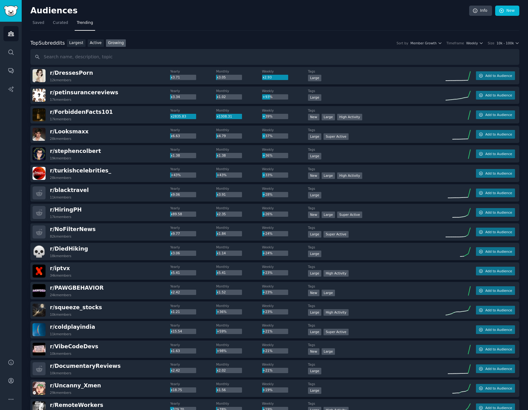
click at [79, 42] on link "Largest" at bounding box center [76, 43] width 19 height 8
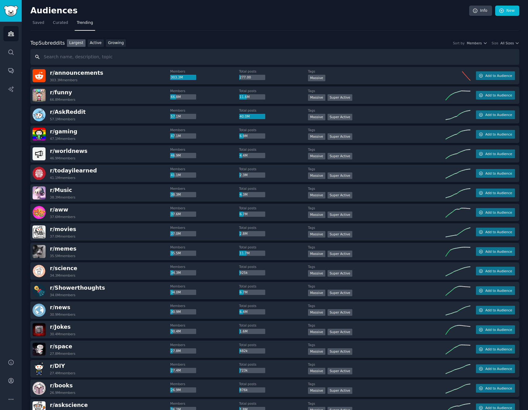
click at [157, 51] on input "text" at bounding box center [274, 57] width 489 height 16
type input "finance"
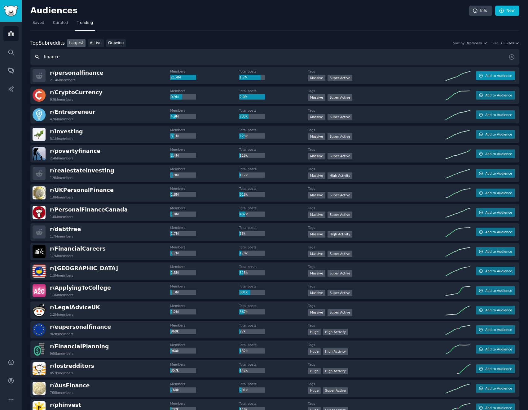
click at [487, 78] on button "Add to Audience" at bounding box center [495, 75] width 39 height 9
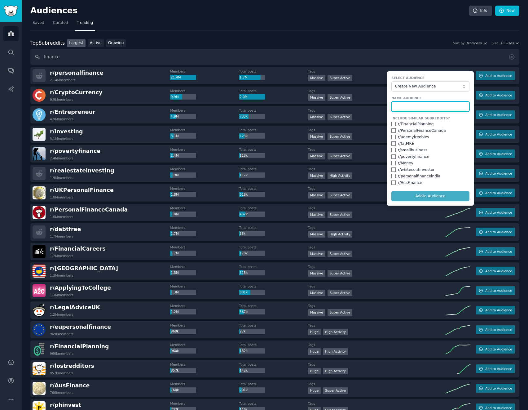
click at [407, 105] on input "text" at bounding box center [430, 106] width 78 height 11
type input "Finance"
click at [393, 156] on input "checkbox" at bounding box center [393, 156] width 4 height 4
checkbox input "true"
click at [393, 144] on input "checkbox" at bounding box center [393, 143] width 4 height 4
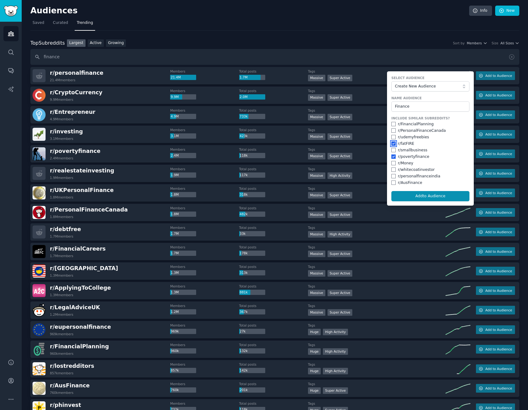
checkbox input "true"
click at [393, 124] on input "checkbox" at bounding box center [393, 124] width 4 height 4
click at [427, 194] on button "Add to Audience" at bounding box center [430, 196] width 78 height 11
checkbox input "false"
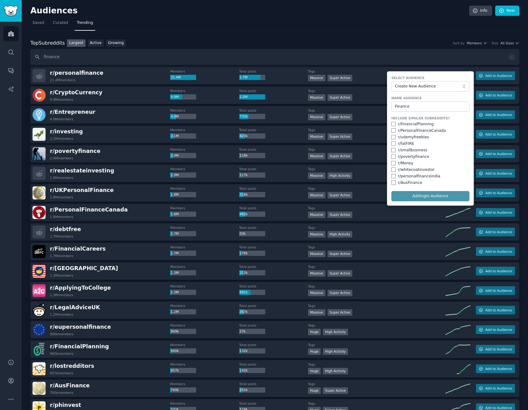
checkbox input "false"
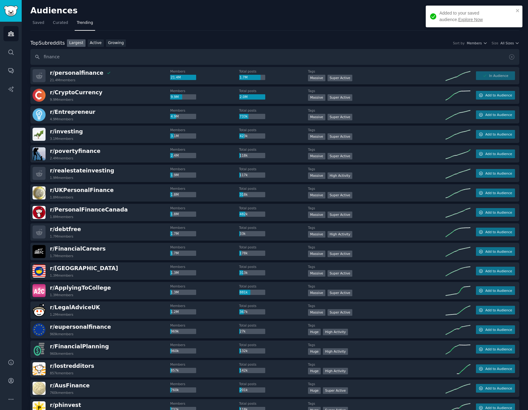
click at [458, 18] on link "Explore Now" at bounding box center [470, 19] width 24 height 5
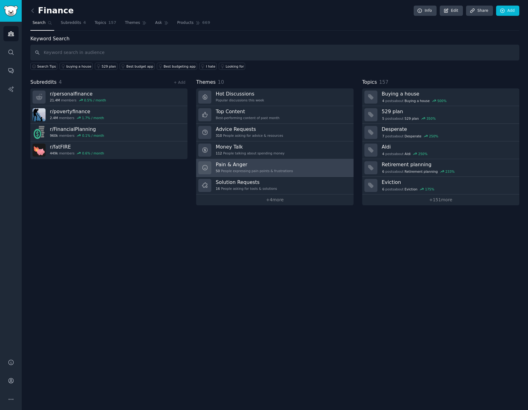
click at [304, 163] on link "Pain & Anger 50 People expressing pain points & frustrations" at bounding box center [274, 168] width 157 height 18
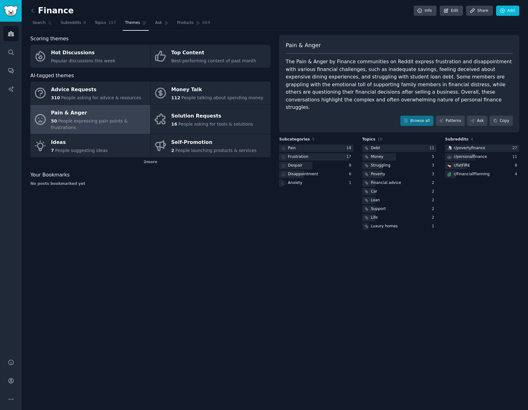
click at [400, 81] on div "The Pain & Anger by Finance communities on Reddit express frustration and disap…" at bounding box center [399, 84] width 227 height 53
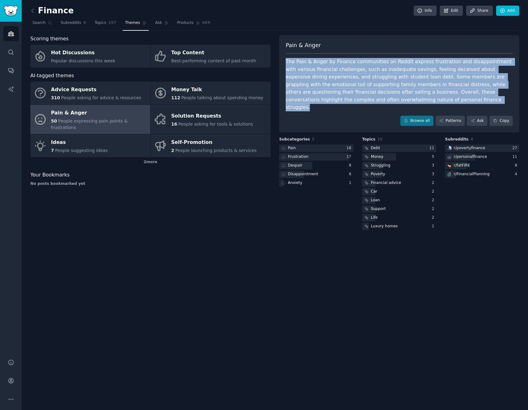
click at [400, 81] on div "The Pain & Anger by Finance communities on Reddit express frustration and disap…" at bounding box center [399, 84] width 227 height 53
click at [373, 83] on div "The Pain & Anger by Finance communities on Reddit express frustration and disap…" at bounding box center [399, 84] width 227 height 53
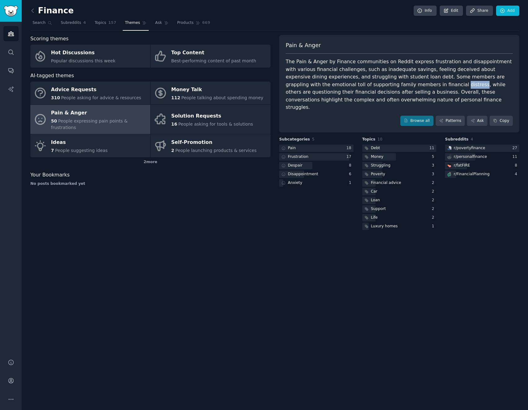
click at [373, 83] on div "The Pain & Anger by Finance communities on Reddit express frustration and disap…" at bounding box center [399, 84] width 227 height 53
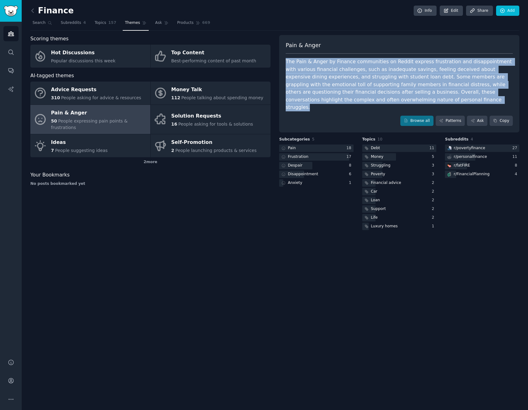
click at [373, 83] on div "The Pain & Anger by Finance communities on Reddit express frustration and disap…" at bounding box center [399, 84] width 227 height 53
click at [340, 81] on div "The Pain & Anger by Finance communities on Reddit express frustration and disap…" at bounding box center [399, 84] width 227 height 53
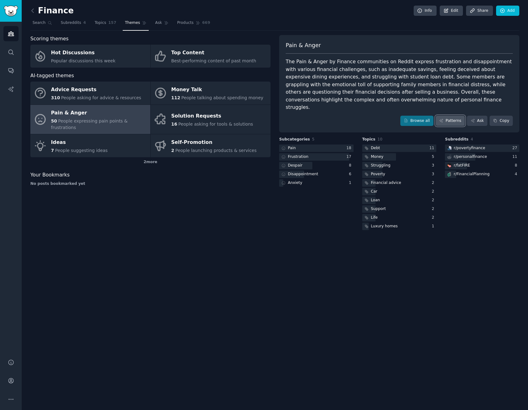
click at [453, 116] on link "Patterns" at bounding box center [450, 121] width 29 height 11
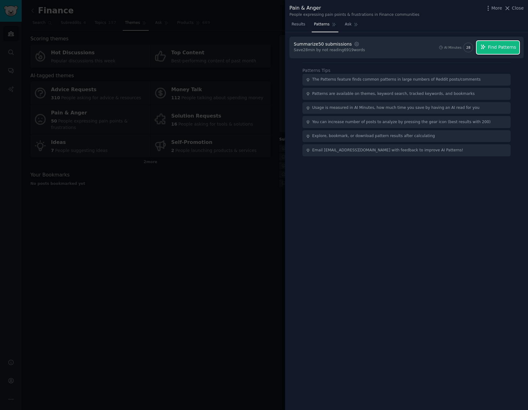
click at [499, 48] on span "Find Patterns" at bounding box center [502, 47] width 28 height 7
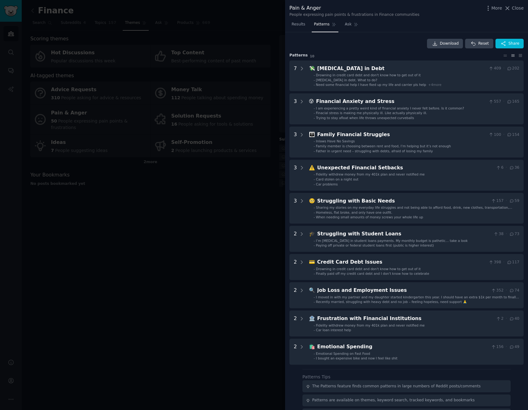
click at [248, 234] on div at bounding box center [264, 205] width 528 height 410
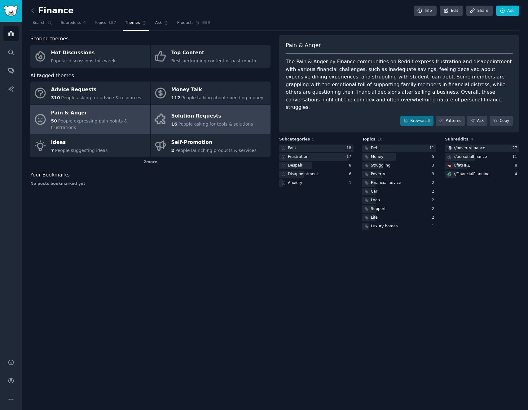
click at [216, 121] on span "People asking for tools & solutions" at bounding box center [215, 123] width 75 height 5
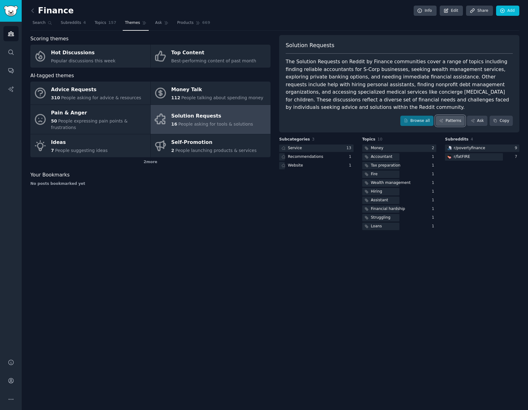
click at [450, 116] on link "Patterns" at bounding box center [450, 121] width 29 height 11
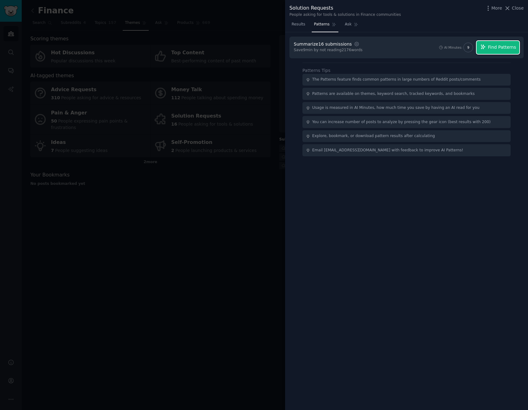
click at [495, 46] on span "Find Patterns" at bounding box center [502, 47] width 28 height 7
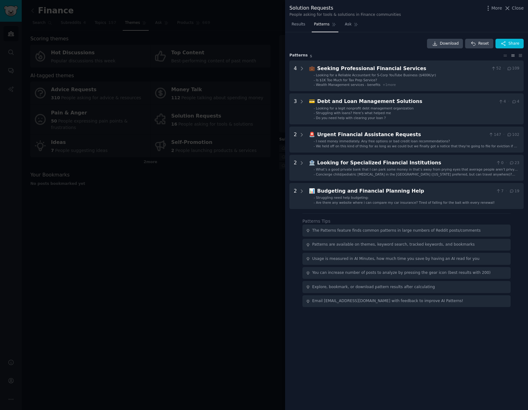
click at [214, 231] on div at bounding box center [264, 205] width 528 height 410
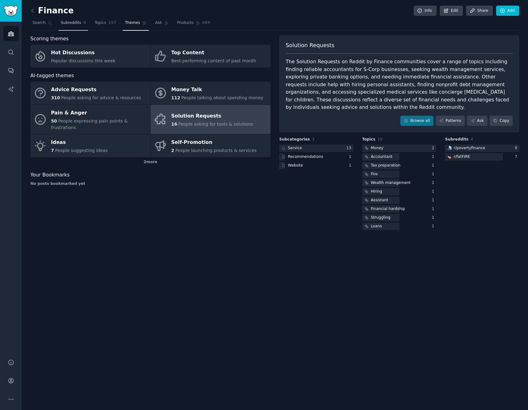
click at [72, 24] on span "Subreddits" at bounding box center [71, 23] width 20 height 6
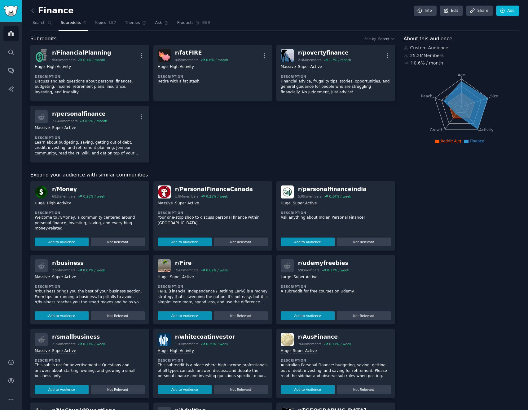
click at [30, 11] on div "Finance Info Edit Share Add Search Subreddits 4 Topics 157 Themes Ask Products …" at bounding box center [275, 240] width 506 height 480
click at [33, 10] on icon at bounding box center [32, 10] width 7 height 7
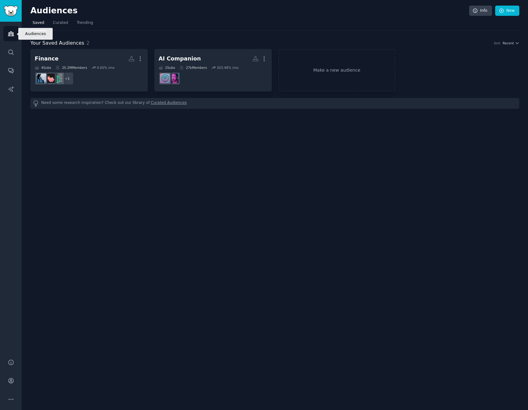
click at [15, 37] on link "Audiences" at bounding box center [10, 33] width 15 height 15
click at [82, 23] on span "Trending" at bounding box center [85, 23] width 16 height 6
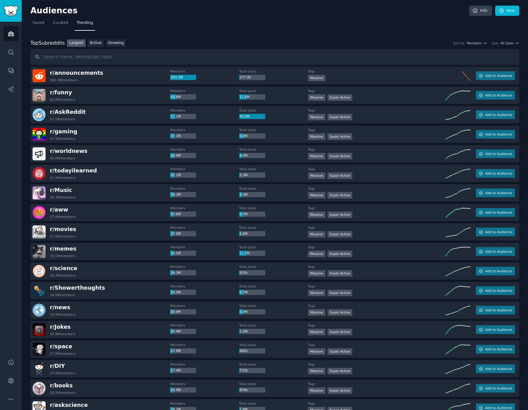
click at [114, 45] on link "Growing" at bounding box center [116, 43] width 20 height 8
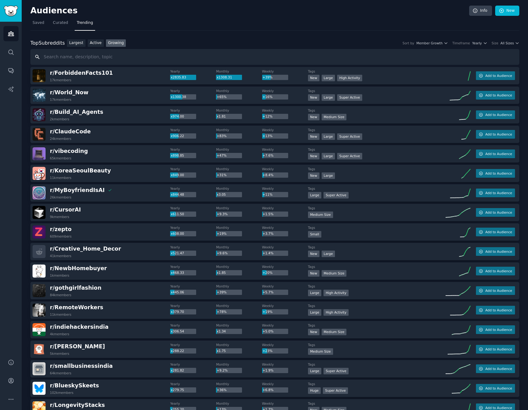
click at [113, 57] on input "text" at bounding box center [274, 57] width 489 height 16
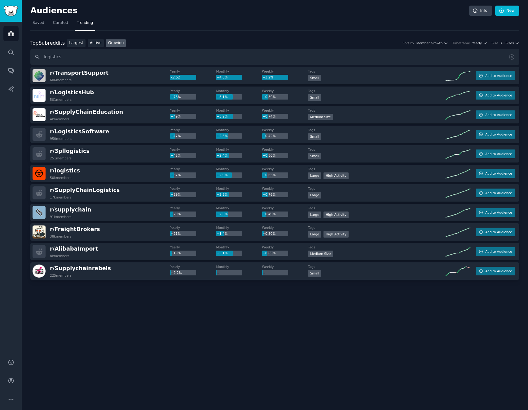
click at [131, 228] on div "r/ FreightBrokers 38k members" at bounding box center [102, 231] width 138 height 13
click at [98, 58] on input "logistics" at bounding box center [274, 57] width 489 height 16
type input "dentist"
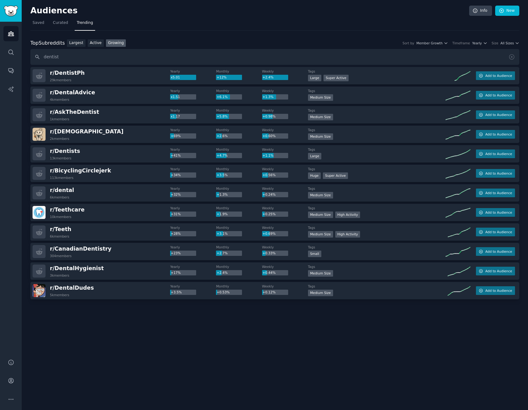
click at [157, 26] on nav "Saved Curated Trending" at bounding box center [274, 24] width 489 height 13
